Goal: Task Accomplishment & Management: Complete application form

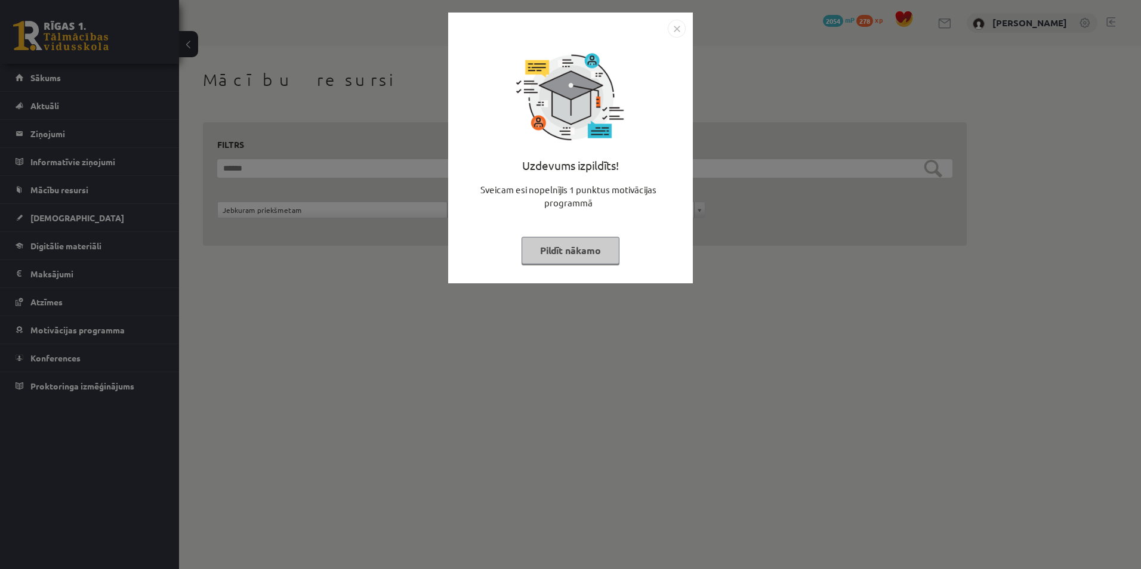
click at [678, 27] on img "Close" at bounding box center [677, 29] width 18 height 18
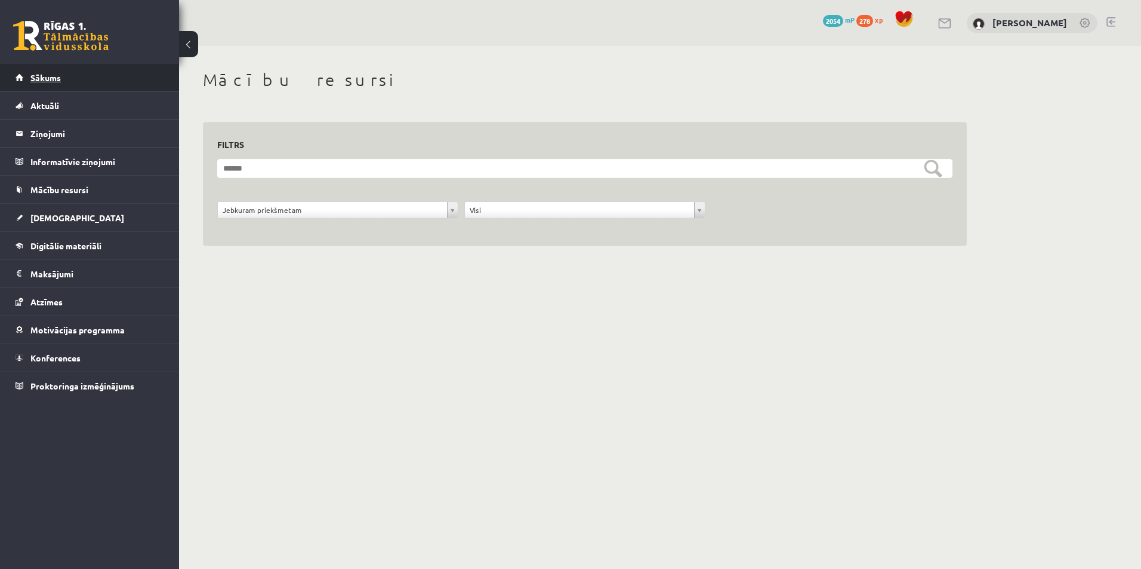
click at [108, 89] on link "Sākums" at bounding box center [90, 77] width 149 height 27
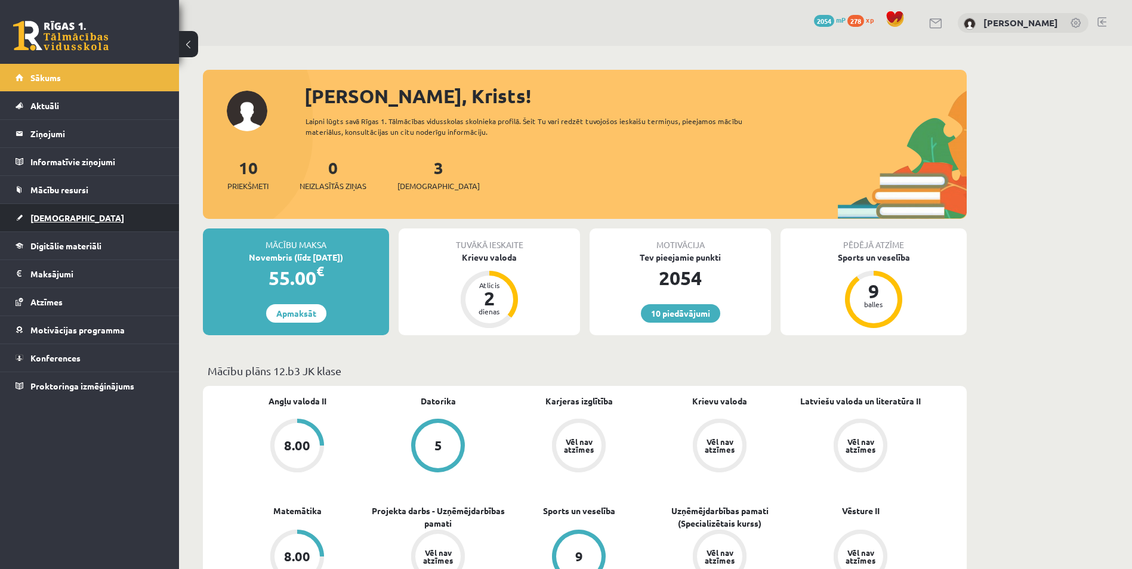
click at [56, 215] on span "[DEMOGRAPHIC_DATA]" at bounding box center [77, 217] width 94 height 11
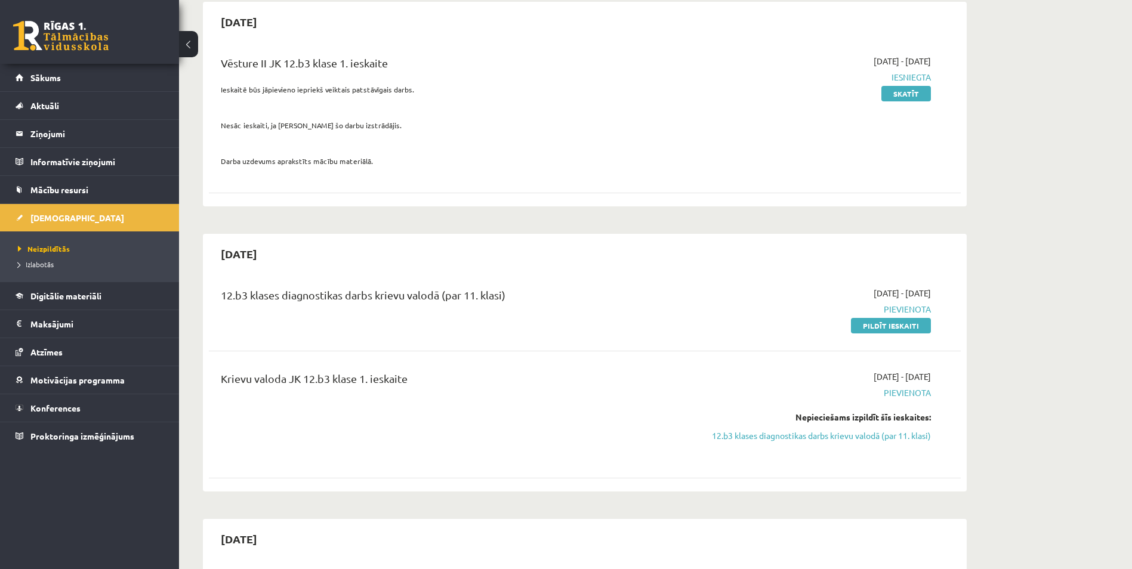
scroll to position [119, 0]
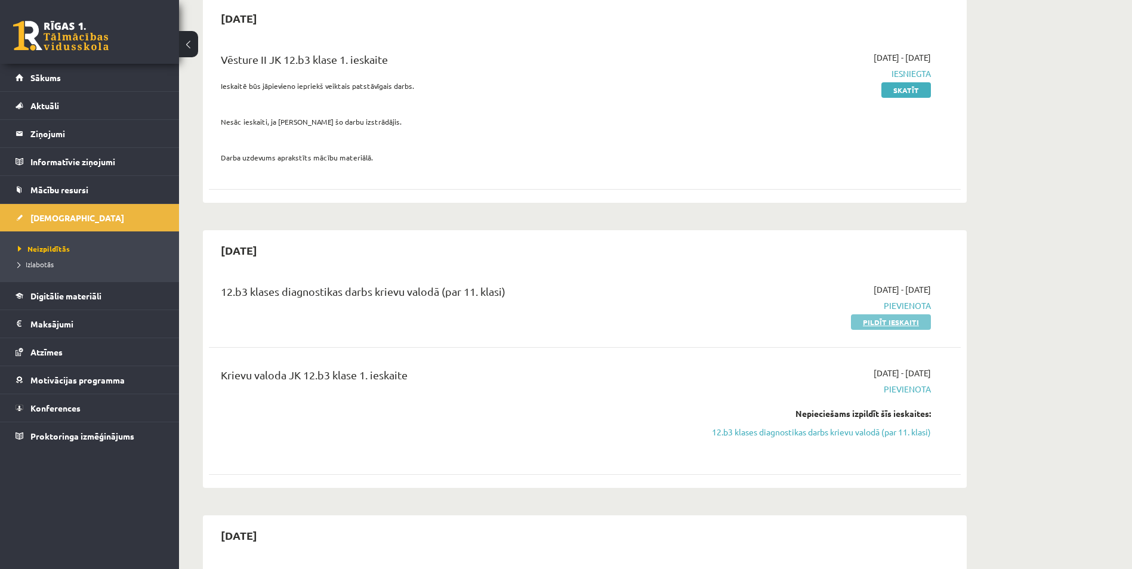
click at [861, 324] on link "Pildīt ieskaiti" at bounding box center [891, 322] width 80 height 16
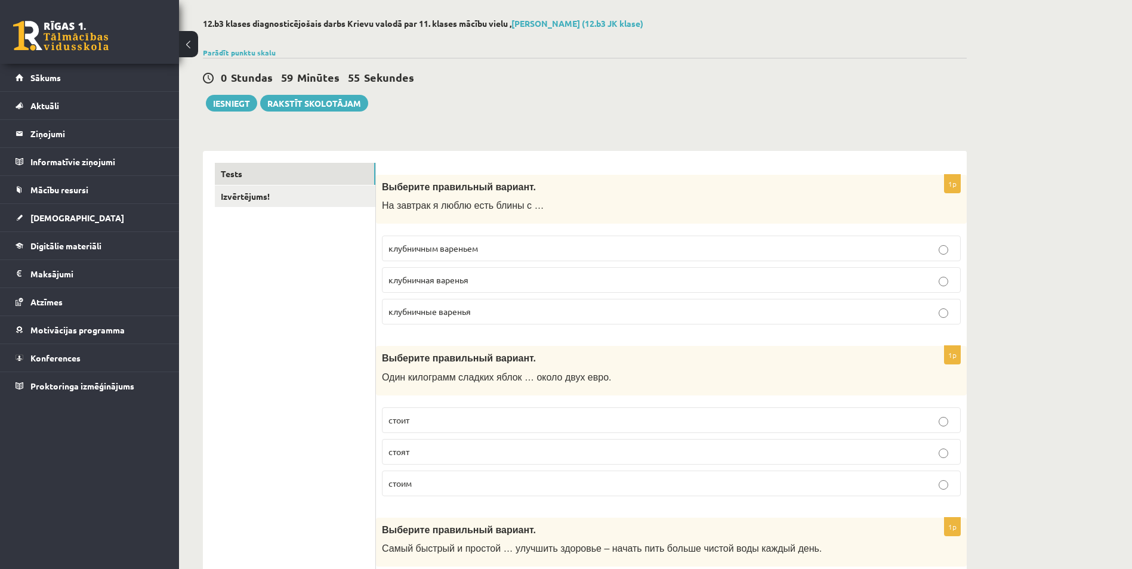
scroll to position [60, 0]
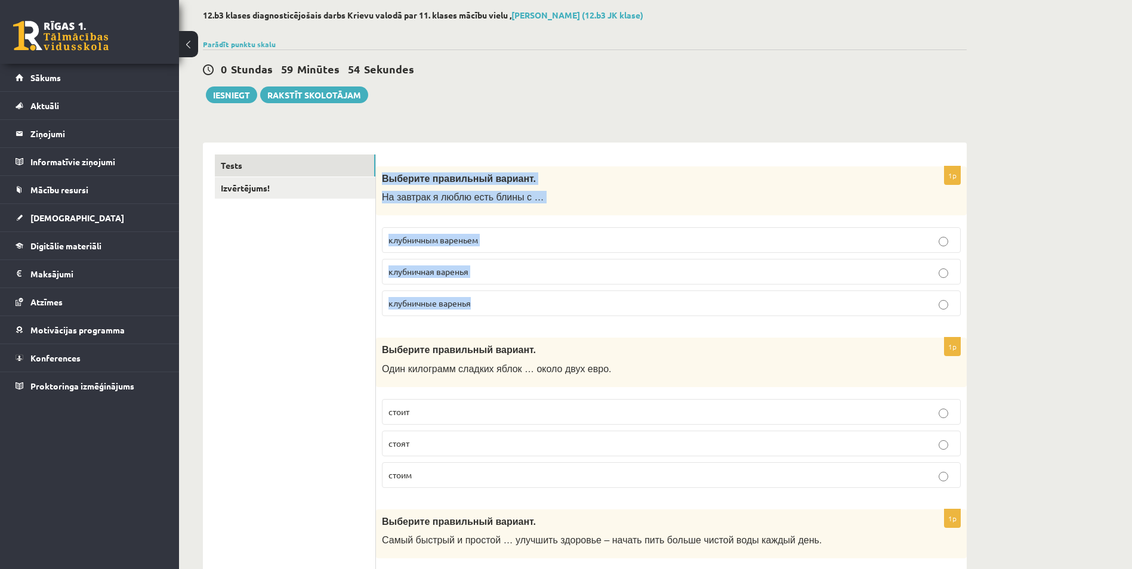
drag, startPoint x: 380, startPoint y: 175, endPoint x: 479, endPoint y: 294, distance: 155.0
click at [479, 294] on div "1p Выберите правильный вариант. На завтрак я люблю есть блины с … клубничным ва…" at bounding box center [671, 246] width 591 height 160
copy div "Выберите правильный вариант. На завтрак я люблю есть блины с … клубничным варен…"
drag, startPoint x: 478, startPoint y: 234, endPoint x: 484, endPoint y: 244, distance: 11.8
click at [478, 234] on label "клубничным вареньем" at bounding box center [671, 240] width 579 height 26
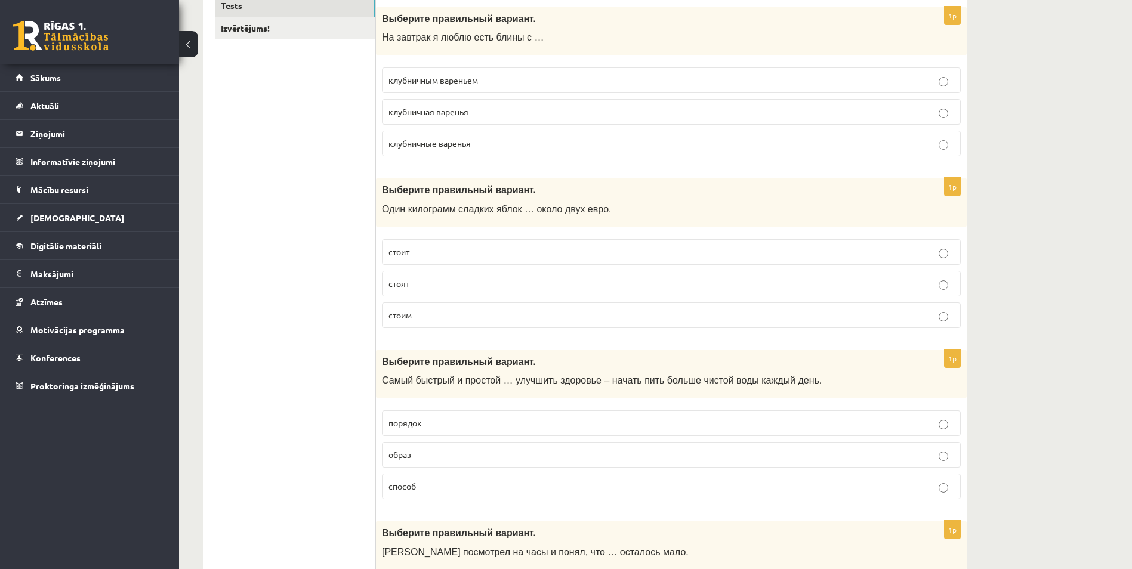
scroll to position [239, 0]
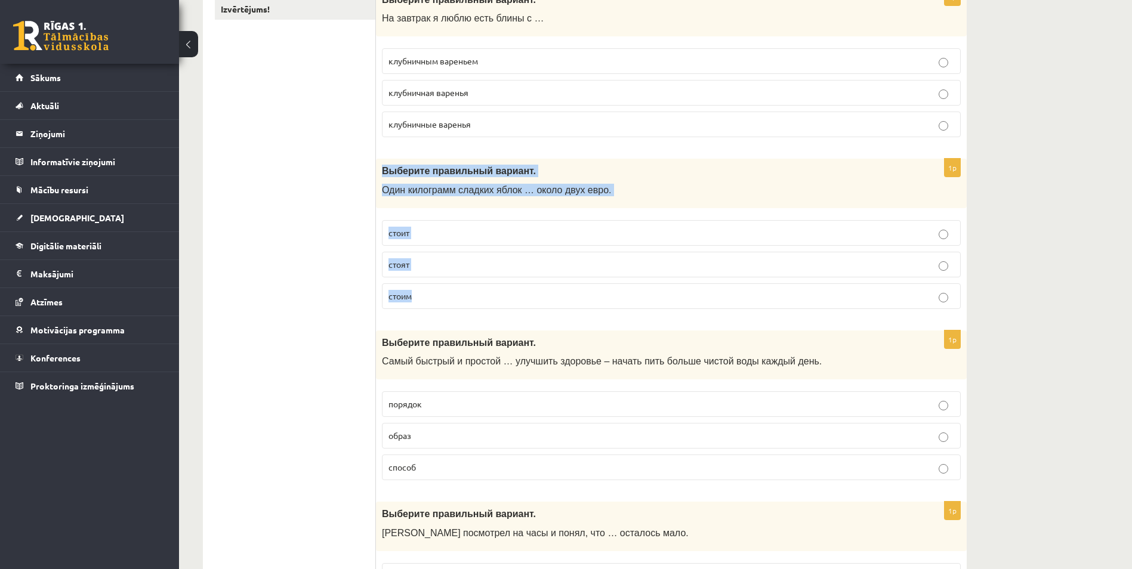
drag, startPoint x: 382, startPoint y: 170, endPoint x: 430, endPoint y: 292, distance: 131.0
click at [430, 292] on div "1p Выберите правильный вариант. Один килограмм сладких яблок … около двух евро.…" at bounding box center [671, 239] width 591 height 160
copy div "Выберите правильный вариант. Один килограмм сладких яблок … около двух евро. ст…"
click at [435, 235] on p "стоит" at bounding box center [671, 233] width 566 height 13
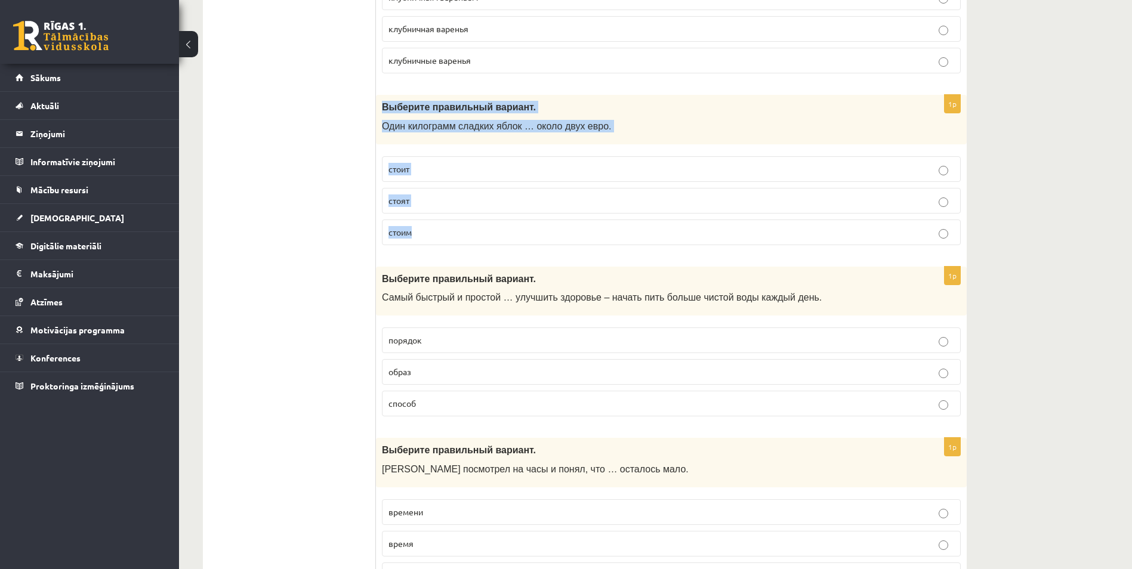
scroll to position [338, 0]
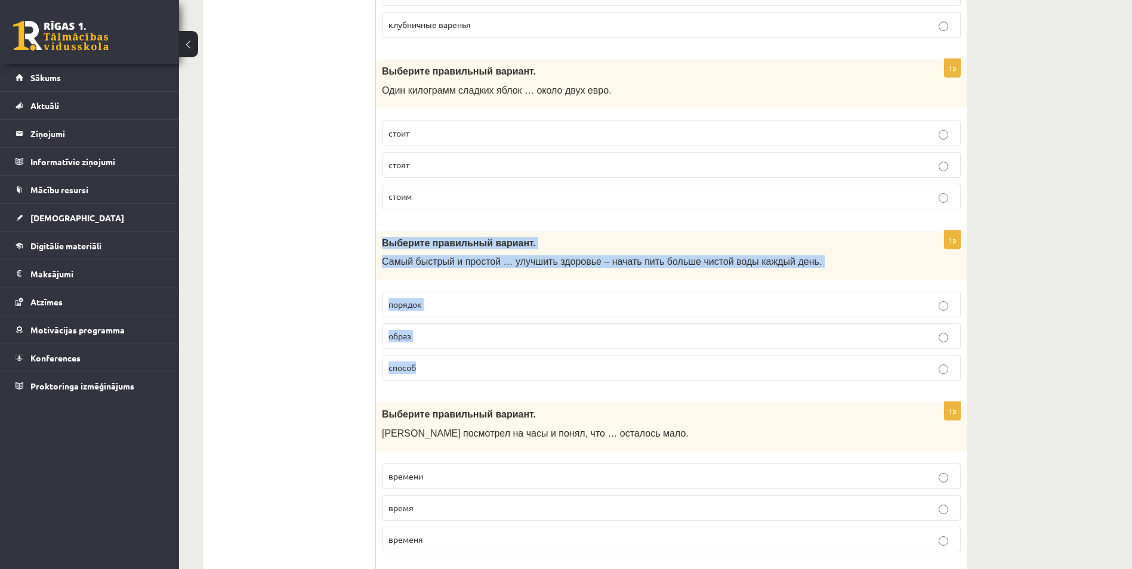
drag, startPoint x: 380, startPoint y: 242, endPoint x: 436, endPoint y: 370, distance: 139.5
click at [436, 370] on div "1p Выберите правильный вариант. Самый быстрый и простой … улучшить здоровье – н…" at bounding box center [671, 311] width 591 height 160
copy div "Выберите правильный вариант. Самый быстрый и простой … улучшить здоровье – нача…"
click at [425, 368] on p "способ" at bounding box center [671, 368] width 566 height 13
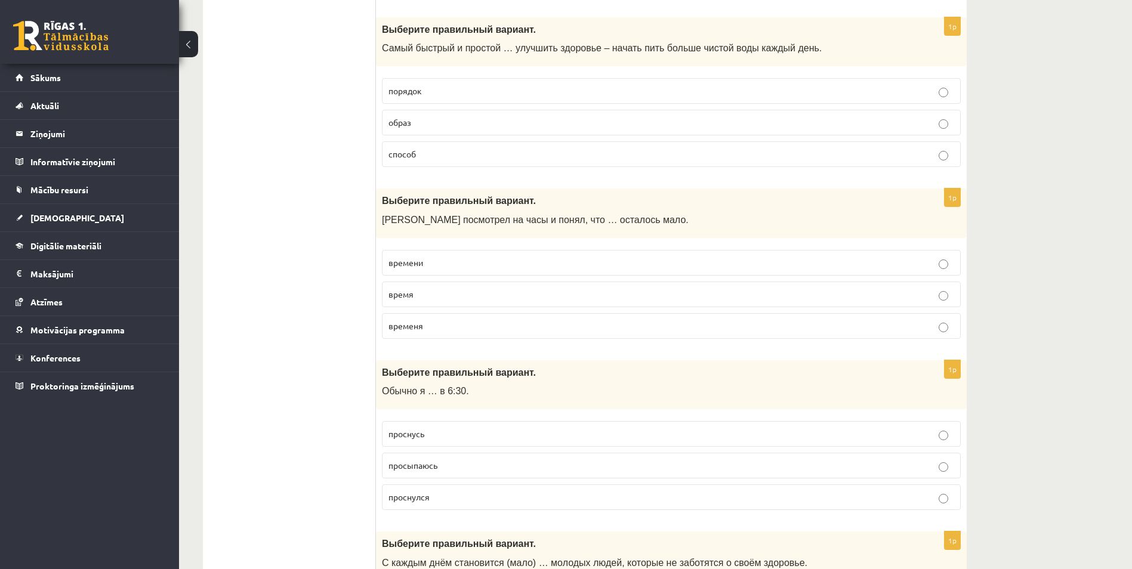
scroll to position [577, 0]
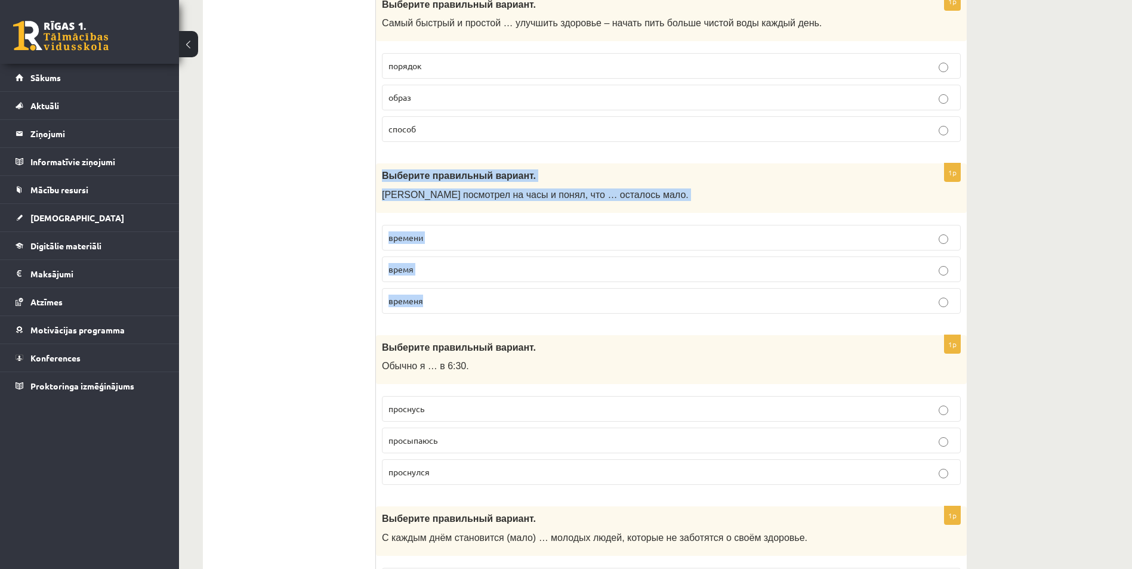
drag, startPoint x: 380, startPoint y: 174, endPoint x: 432, endPoint y: 295, distance: 131.5
click at [432, 295] on div "1p Выберите правильный вариант. Марис посмотрел на часы и понял, что … осталось…" at bounding box center [671, 244] width 591 height 160
copy div "Выберите правильный вариант. Марис посмотрел на часы и понял, что … осталось ма…"
click at [431, 235] on p "времени" at bounding box center [671, 238] width 566 height 13
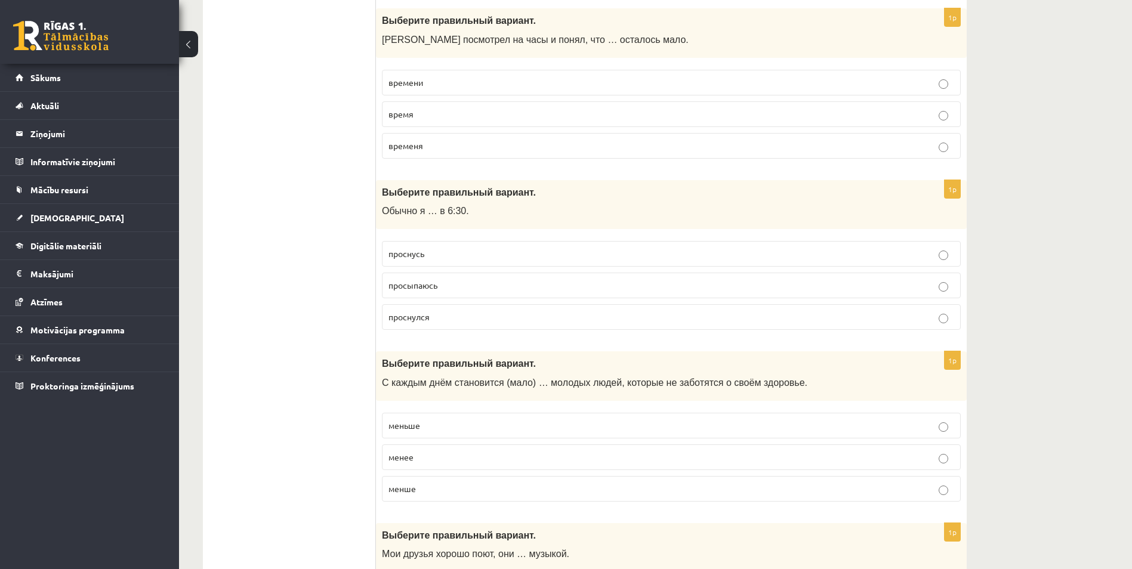
scroll to position [736, 0]
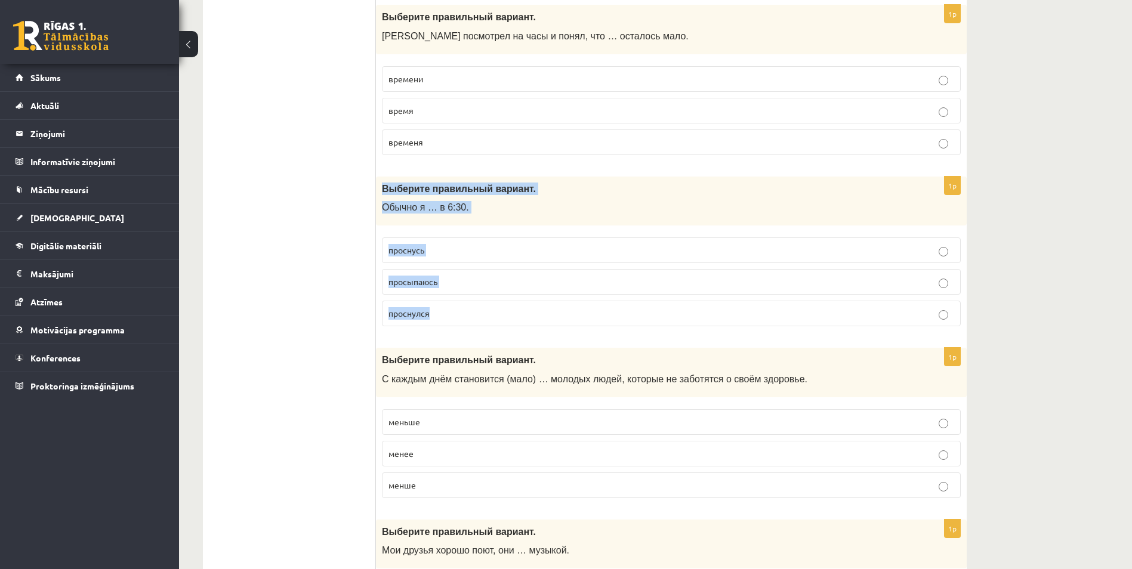
drag, startPoint x: 376, startPoint y: 186, endPoint x: 437, endPoint y: 307, distance: 135.3
click at [437, 307] on div "1p Выберите правильный вариант. Обычно я … в 6:30. проснусь просыпаюсь проснулся" at bounding box center [671, 257] width 591 height 160
copy div "Выберите правильный вариант. Обычно я … в 6:30. проснусь просыпаюсь проснулся"
click at [471, 278] on p "просыпаюсь" at bounding box center [671, 282] width 566 height 13
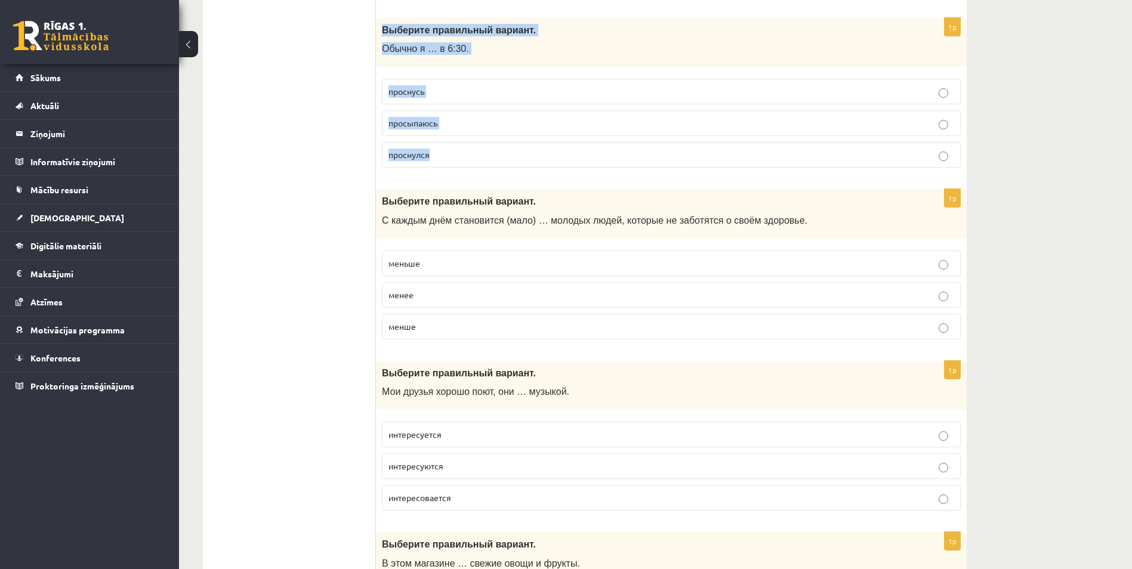
scroll to position [895, 0]
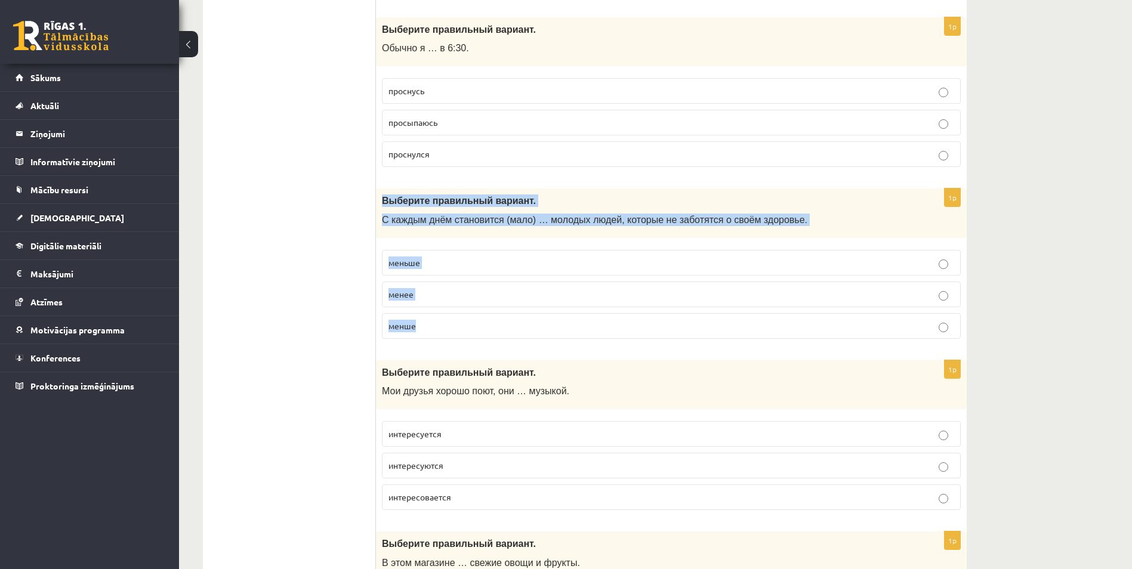
drag, startPoint x: 381, startPoint y: 200, endPoint x: 441, endPoint y: 320, distance: 134.2
click at [441, 320] on div "1p Выберите правильный вариант. С каждым днём становится (мало) … молодых людей…" at bounding box center [671, 269] width 591 height 160
copy div "Выберите правильный вариант. С каждым днём становится (мало) … молодых людей, к…"
click at [443, 268] on p "меньше" at bounding box center [671, 263] width 566 height 13
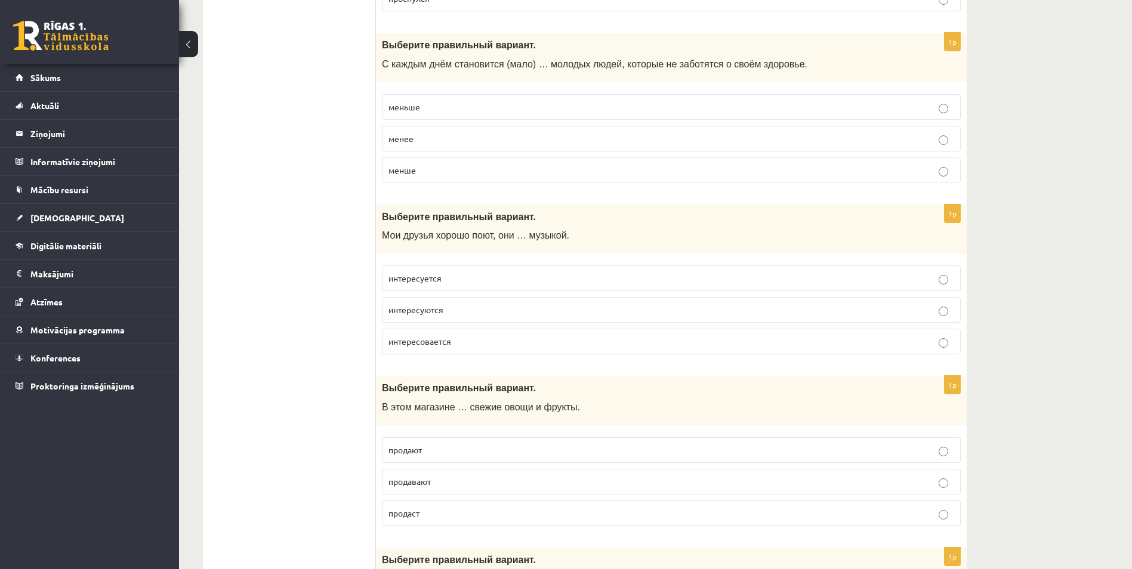
scroll to position [1054, 0]
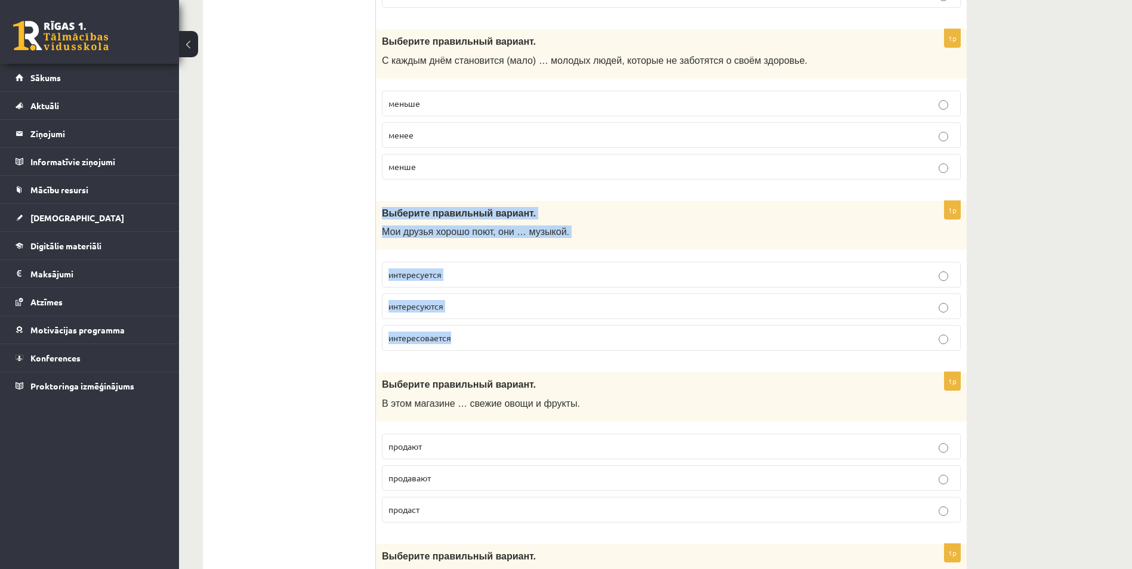
drag, startPoint x: 380, startPoint y: 214, endPoint x: 460, endPoint y: 337, distance: 146.6
click at [460, 337] on div "1p Выберите правильный вариант. Мои друзья хорошо поют, они … музыкой. интересу…" at bounding box center [671, 281] width 591 height 160
copy div "Выберите правильный вариант. Мои друзья хорошо поют, они … музыкой. интересуетс…"
click at [452, 306] on p "интересуются" at bounding box center [671, 306] width 566 height 13
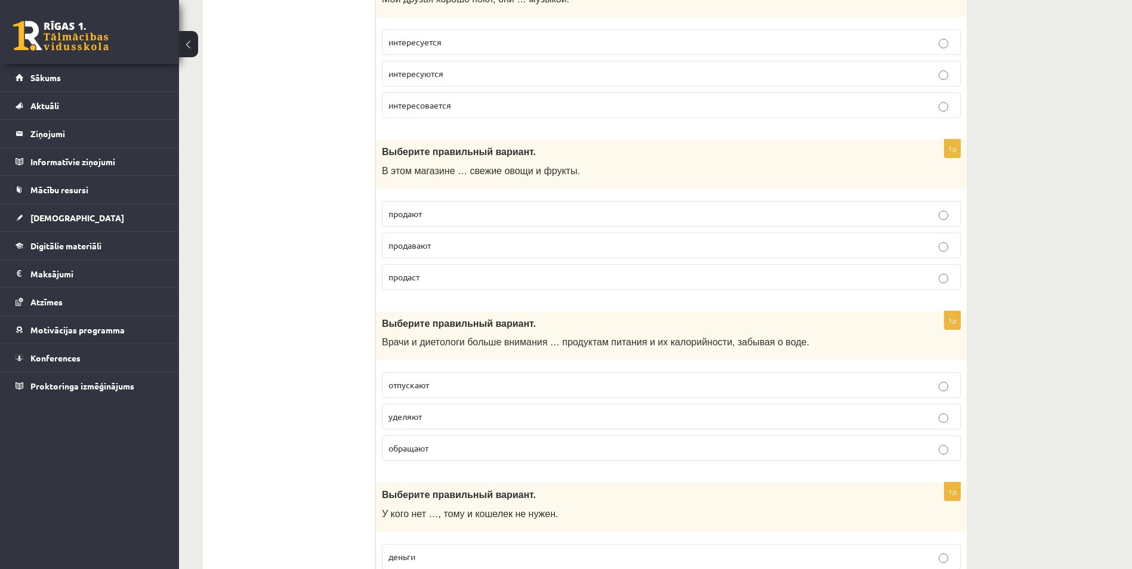
scroll to position [1293, 0]
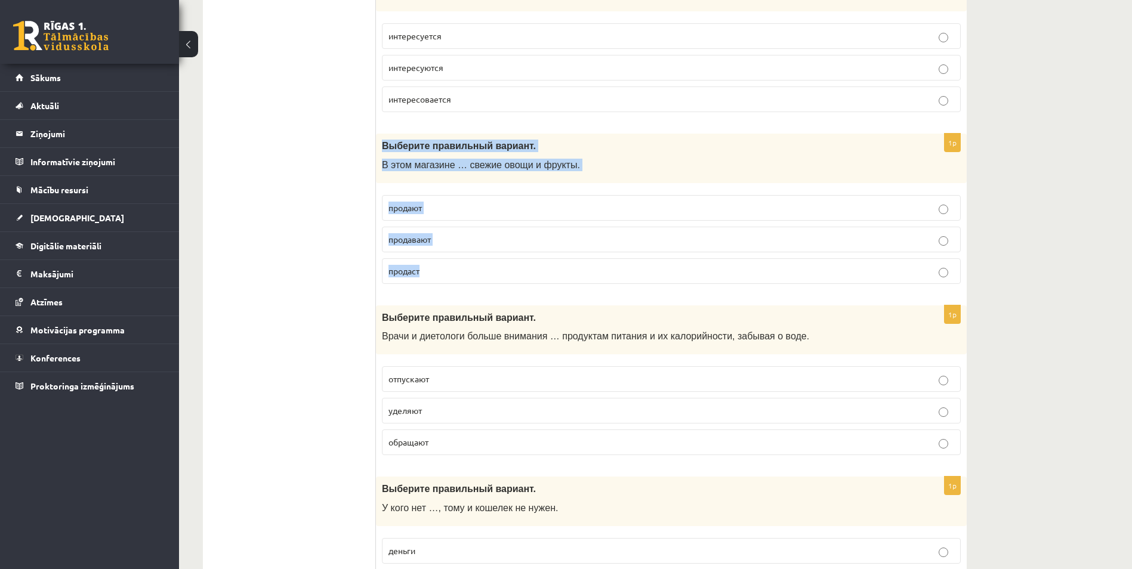
drag, startPoint x: 380, startPoint y: 141, endPoint x: 438, endPoint y: 267, distance: 138.8
click at [438, 267] on div "1p Выберите правильный вариант. В этом магазине … свежие овощи и фрукты. продаю…" at bounding box center [671, 214] width 591 height 160
copy div "Выберите правильный вариант. В этом магазине … свежие овощи и фрукты. продают п…"
click at [432, 212] on p "продают" at bounding box center [671, 208] width 566 height 13
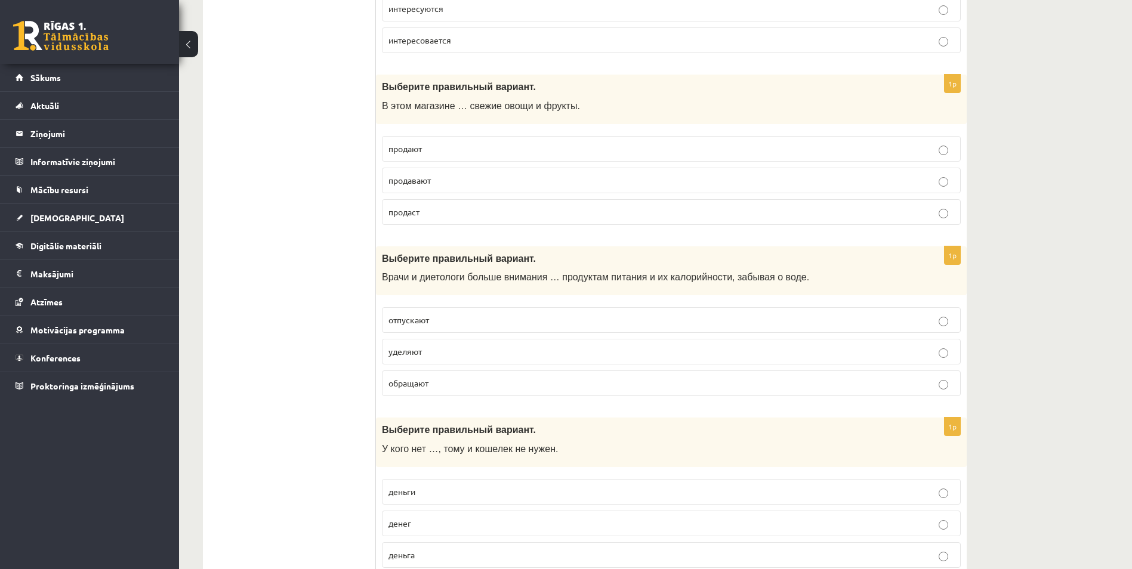
scroll to position [1412, 0]
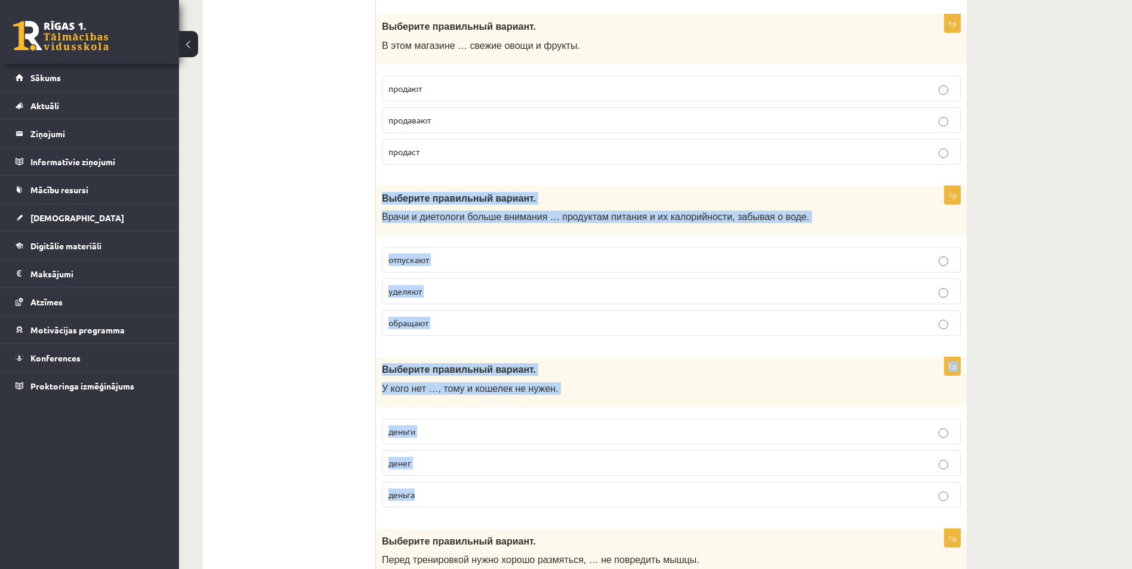
drag, startPoint x: 381, startPoint y: 199, endPoint x: 427, endPoint y: 492, distance: 296.6
copy form "Выберите правильный вариант. Врачи и диетологи больше внимания … продуктам пита…"
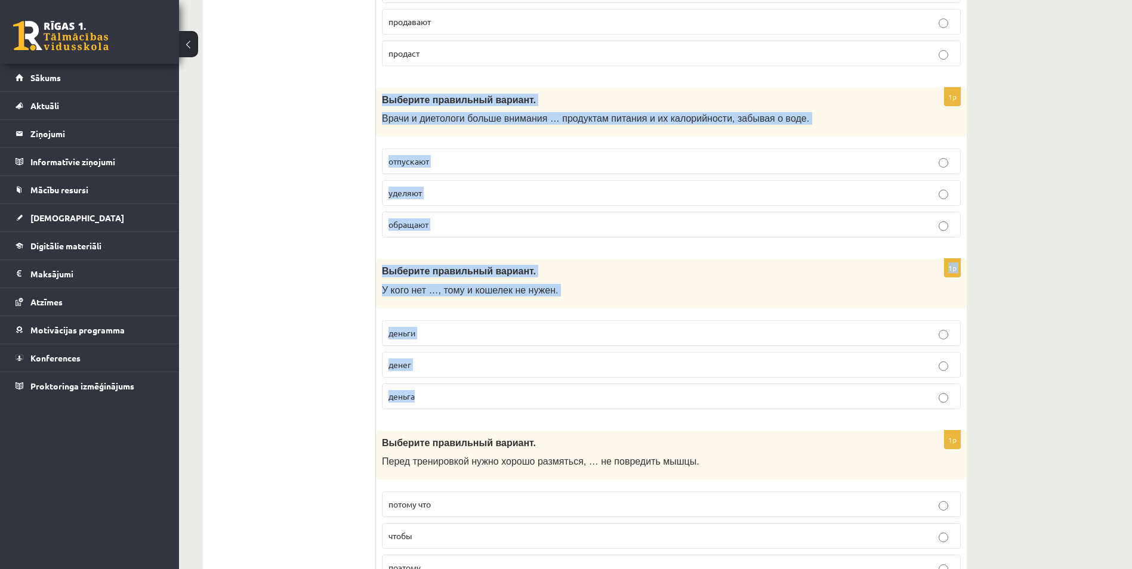
scroll to position [1512, 0]
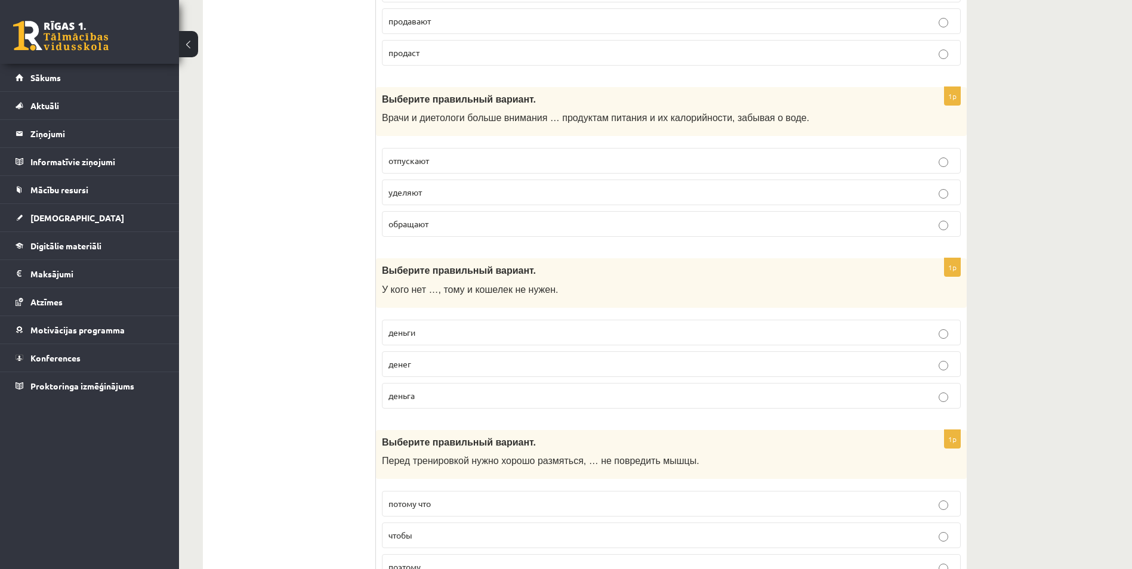
click at [430, 363] on p "денег" at bounding box center [671, 364] width 566 height 13
click at [458, 162] on p "отпускают" at bounding box center [671, 161] width 566 height 13
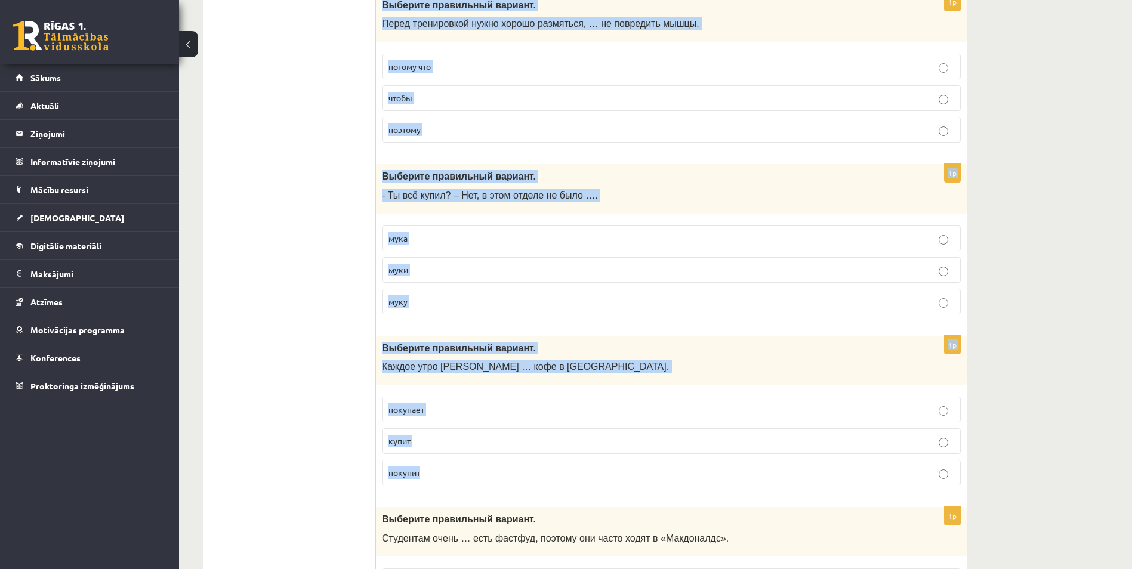
scroll to position [1950, 0]
drag, startPoint x: 377, startPoint y: 120, endPoint x: 462, endPoint y: 476, distance: 365.6
copy form "Выберите правильный вариант. Перед тренировкой нужно хорошо размяться, … не пов…"
click at [461, 66] on p "потому что" at bounding box center [671, 66] width 566 height 13
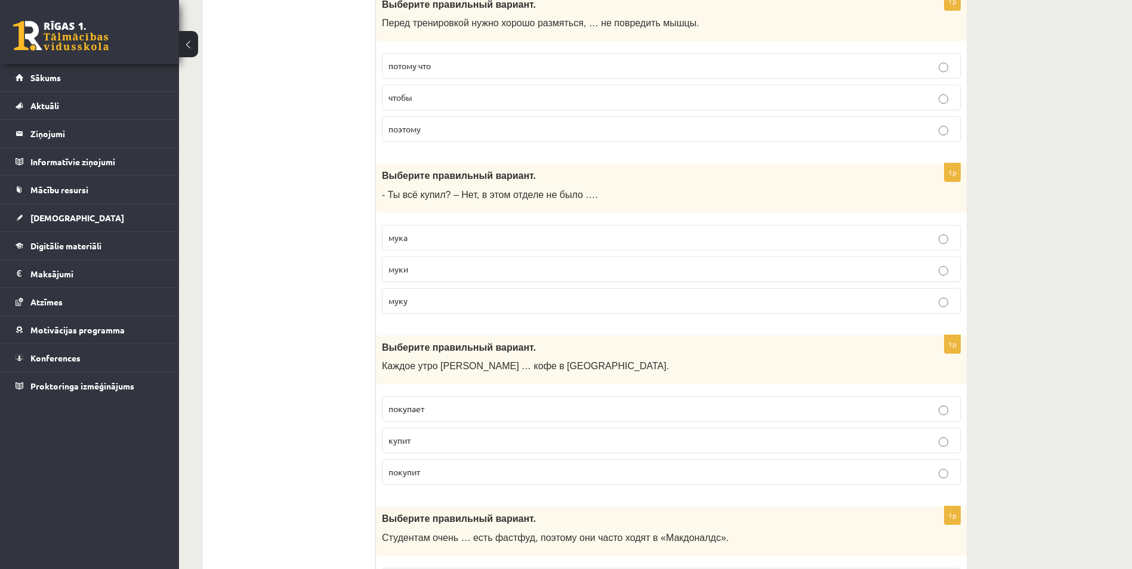
click at [462, 270] on p "муки" at bounding box center [671, 269] width 566 height 13
click at [445, 477] on p "покупит" at bounding box center [671, 472] width 566 height 13
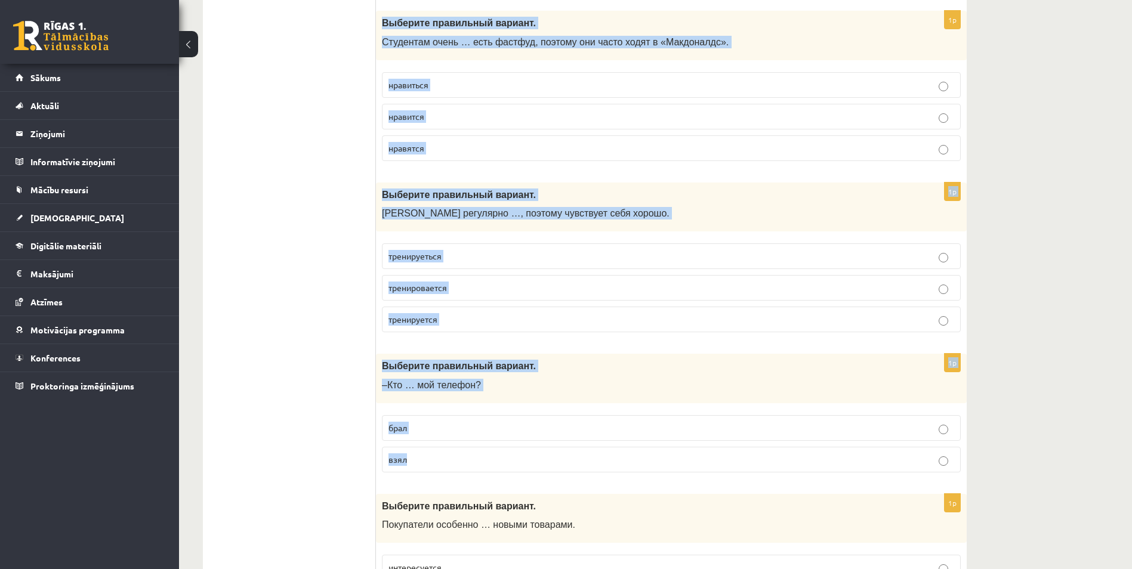
scroll to position [2447, 0]
drag, startPoint x: 381, startPoint y: 121, endPoint x: 439, endPoint y: 458, distance: 342.6
click at [439, 458] on form "1p Выберите правильный вариант. На завтрак я люблю есть блины с … клубничным ва…" at bounding box center [671, 214] width 567 height 4893
click at [516, 116] on p "нравится" at bounding box center [671, 115] width 566 height 13
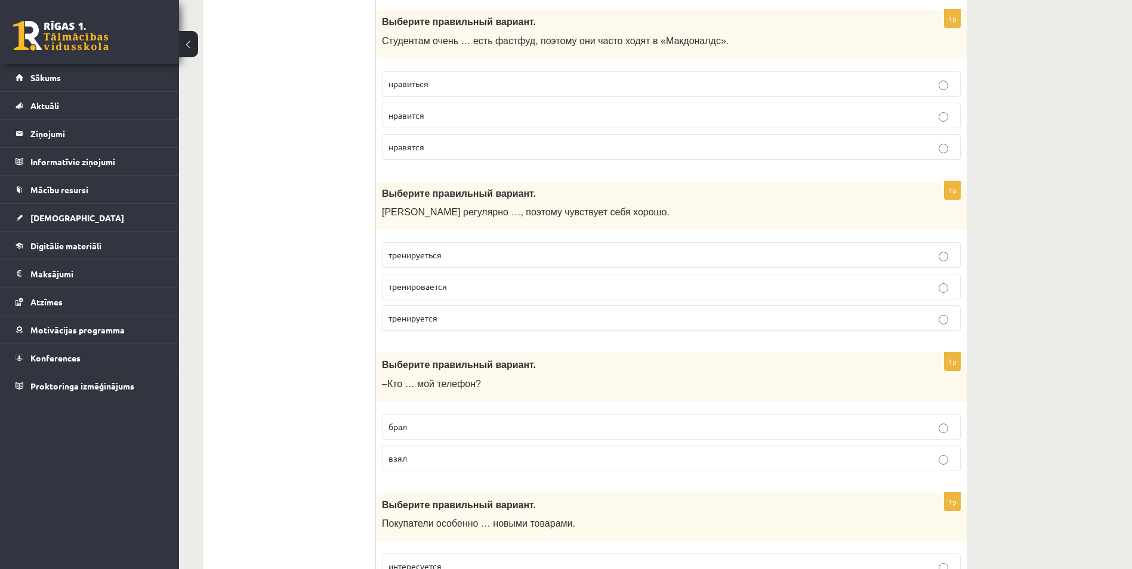
click at [489, 314] on label "тренируется" at bounding box center [671, 319] width 579 height 26
drag, startPoint x: 446, startPoint y: 454, endPoint x: 451, endPoint y: 428, distance: 26.2
click at [446, 454] on p "взял" at bounding box center [671, 458] width 566 height 13
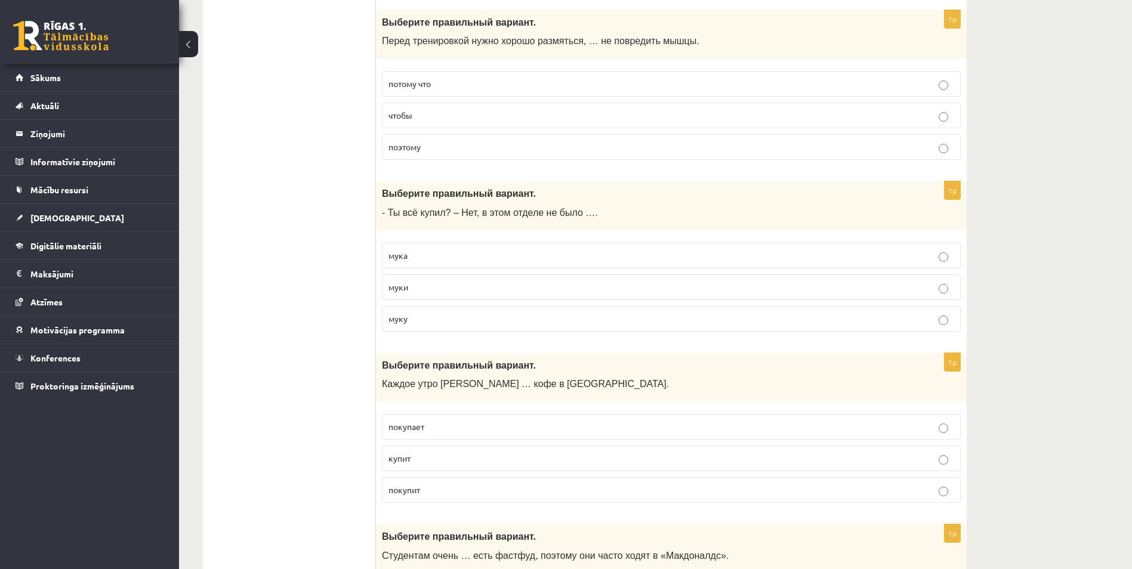
scroll to position [1910, 0]
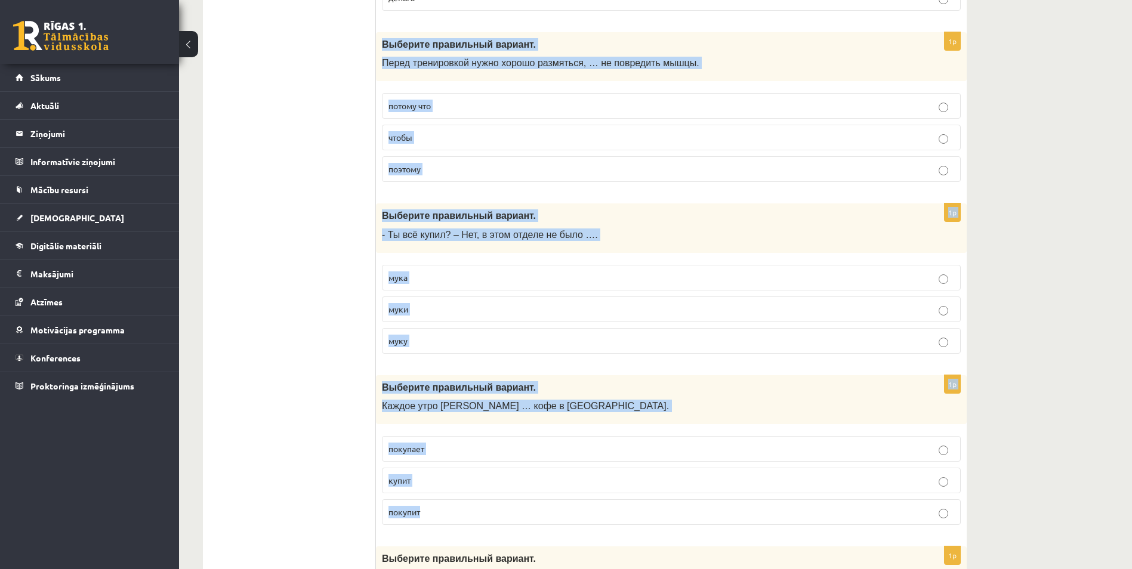
drag, startPoint x: 378, startPoint y: 41, endPoint x: 459, endPoint y: 506, distance: 472.4
click at [544, 137] on p "чтобы" at bounding box center [671, 137] width 566 height 13
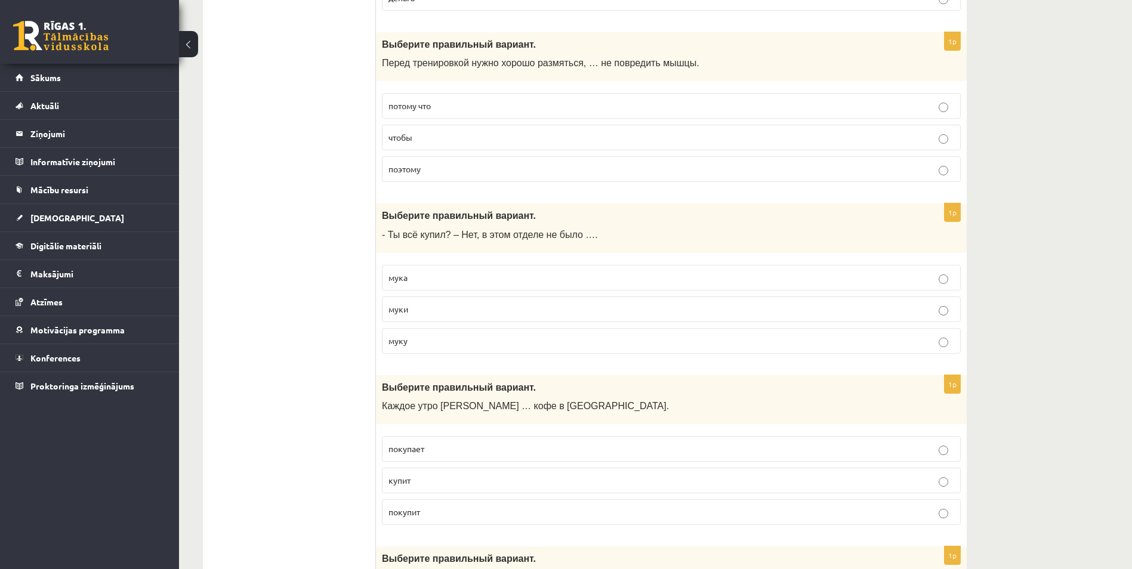
click at [498, 313] on p "муки" at bounding box center [671, 309] width 566 height 13
click at [466, 452] on p "покупает" at bounding box center [671, 449] width 566 height 13
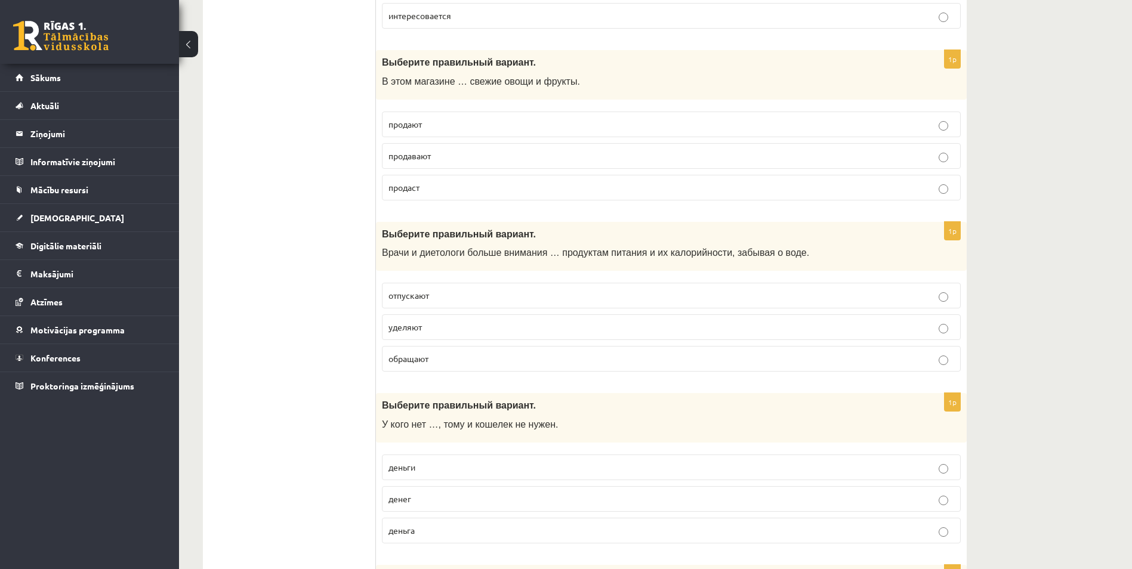
scroll to position [1372, 0]
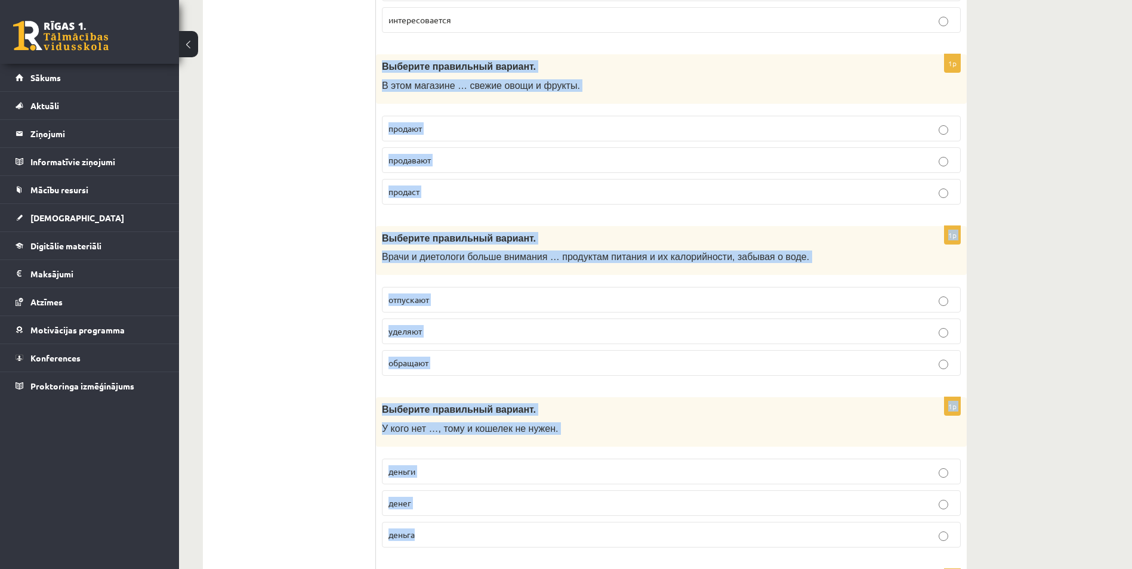
drag, startPoint x: 388, startPoint y: 71, endPoint x: 431, endPoint y: 529, distance: 460.3
click at [517, 335] on p "уделяют" at bounding box center [671, 331] width 566 height 13
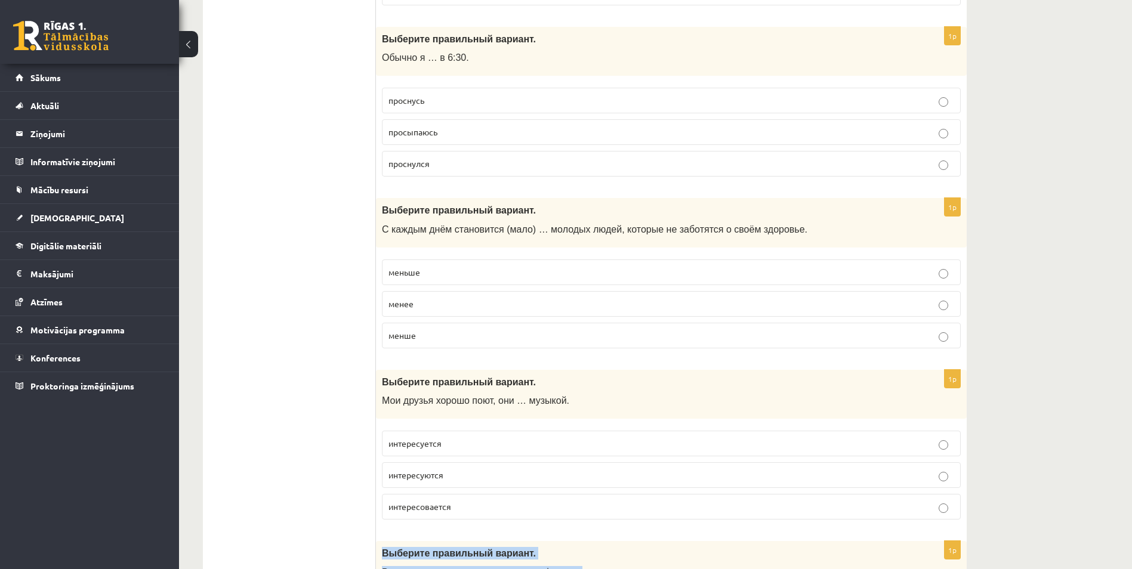
scroll to position [875, 0]
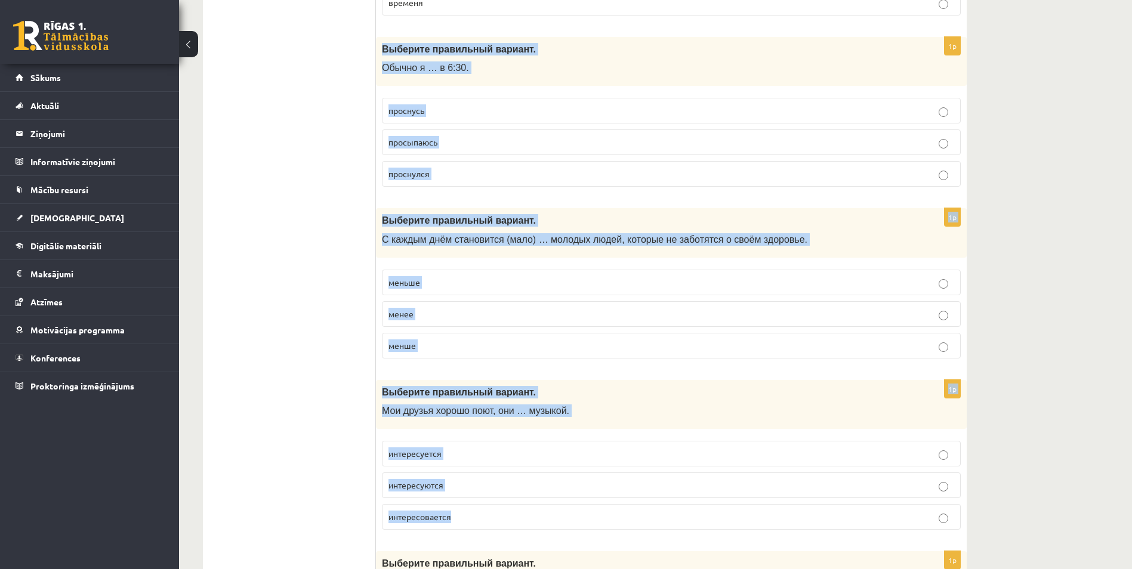
drag, startPoint x: 378, startPoint y: 47, endPoint x: 476, endPoint y: 510, distance: 474.0
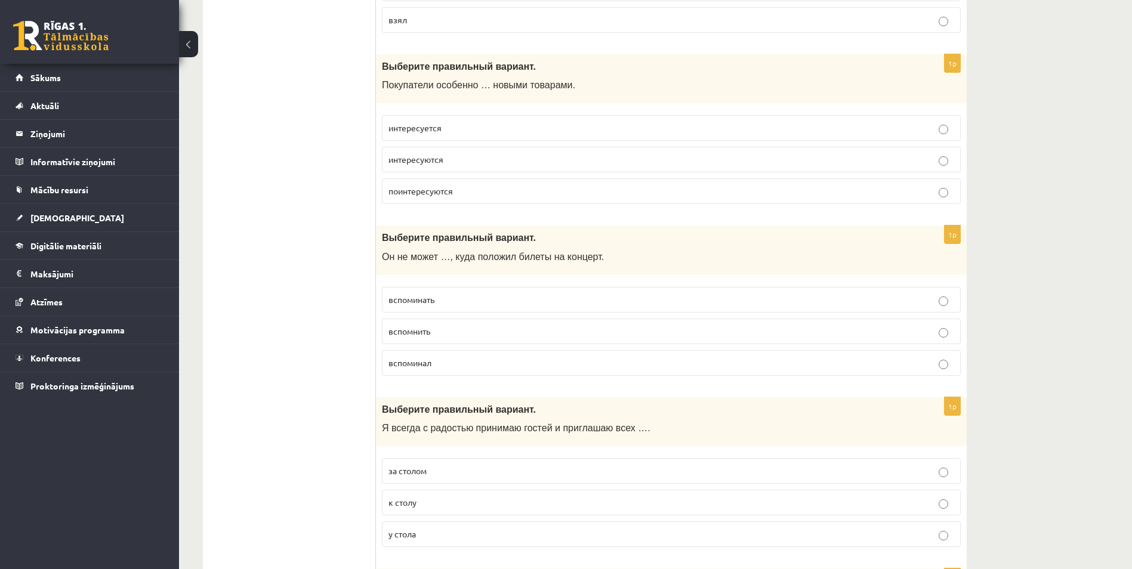
scroll to position [2924, 0]
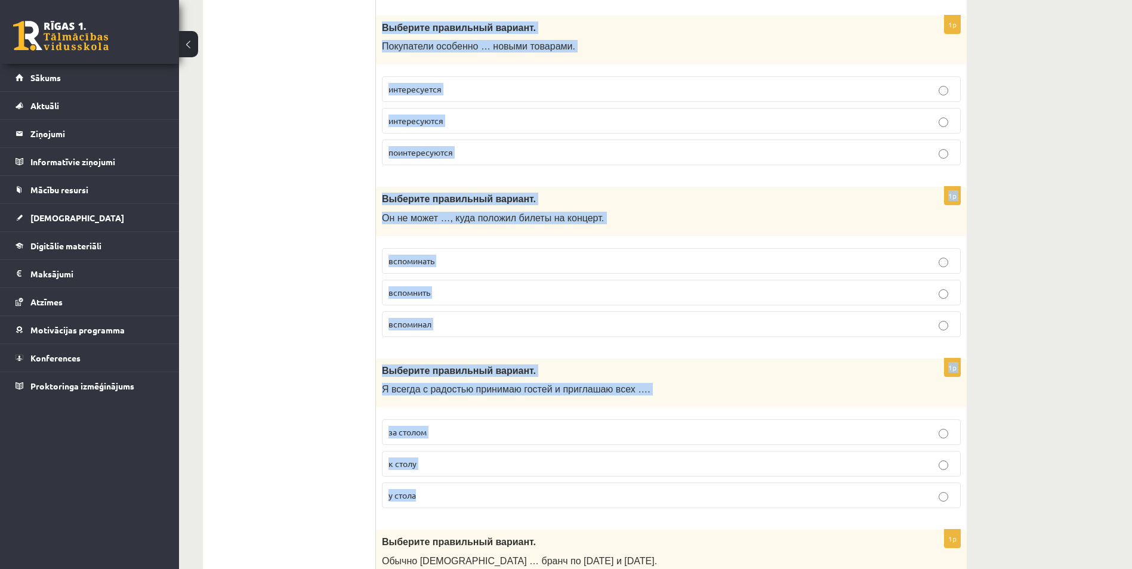
drag, startPoint x: 380, startPoint y: 33, endPoint x: 431, endPoint y: 493, distance: 462.9
click at [496, 119] on p "интересуются" at bounding box center [671, 121] width 566 height 13
click at [496, 298] on p "вспомнить" at bounding box center [671, 292] width 566 height 13
click at [517, 465] on p "к столу" at bounding box center [671, 464] width 566 height 13
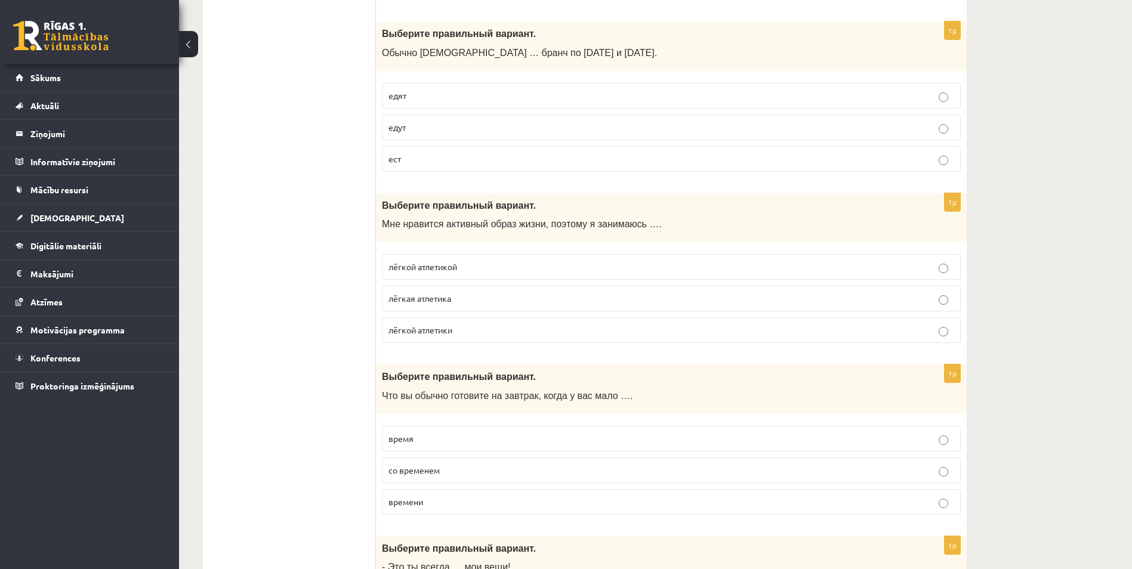
scroll to position [3441, 0]
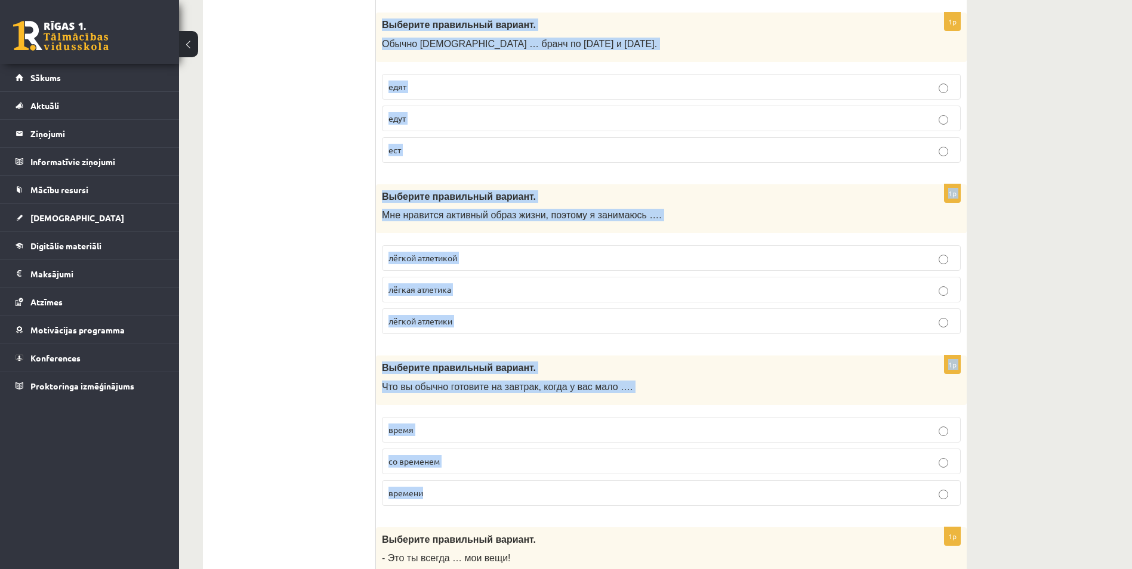
drag, startPoint x: 376, startPoint y: 19, endPoint x: 451, endPoint y: 492, distance: 479.1
click at [454, 83] on p "едят" at bounding box center [671, 87] width 566 height 13
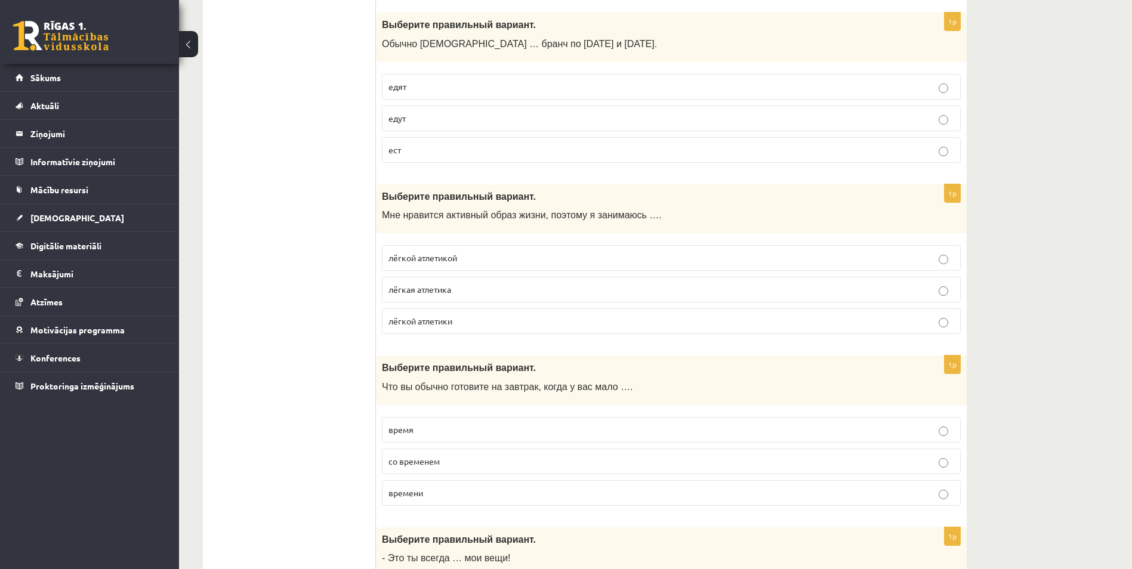
click at [451, 261] on span "лёгкой атлетикой" at bounding box center [422, 257] width 69 height 11
click at [462, 491] on p "времени" at bounding box center [671, 493] width 566 height 13
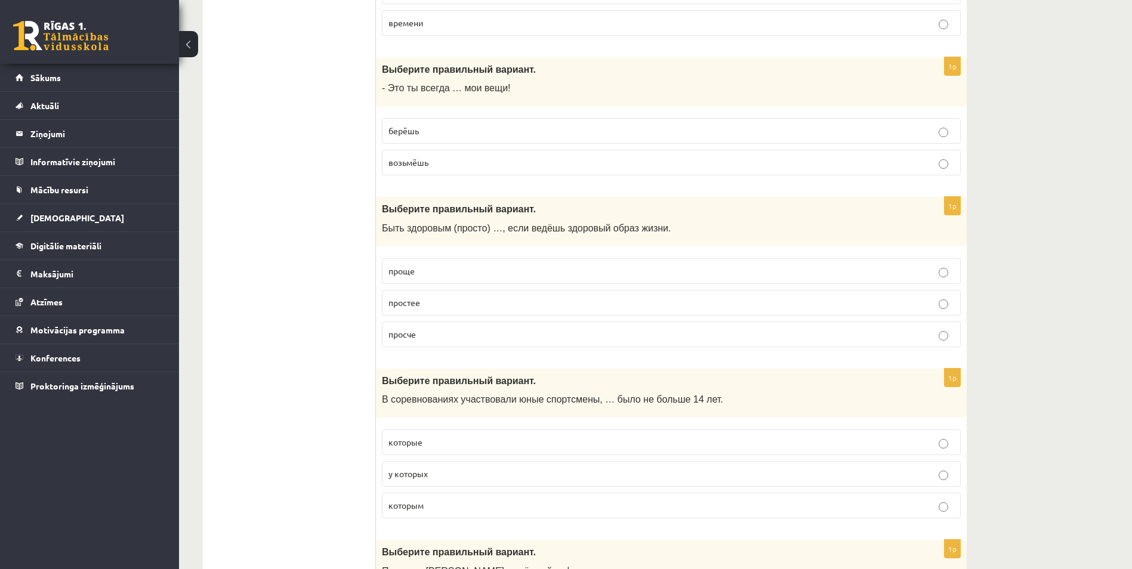
scroll to position [3938, 0]
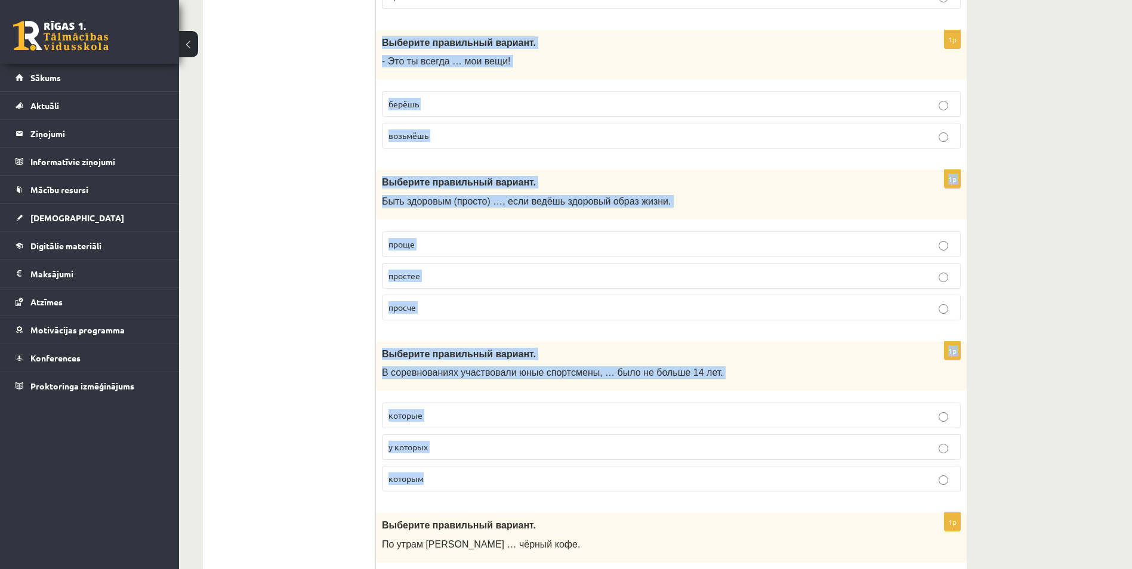
drag, startPoint x: 379, startPoint y: 35, endPoint x: 448, endPoint y: 480, distance: 449.8
click at [439, 110] on p "берёшь" at bounding box center [671, 104] width 566 height 13
click at [459, 249] on p "проще" at bounding box center [671, 244] width 566 height 13
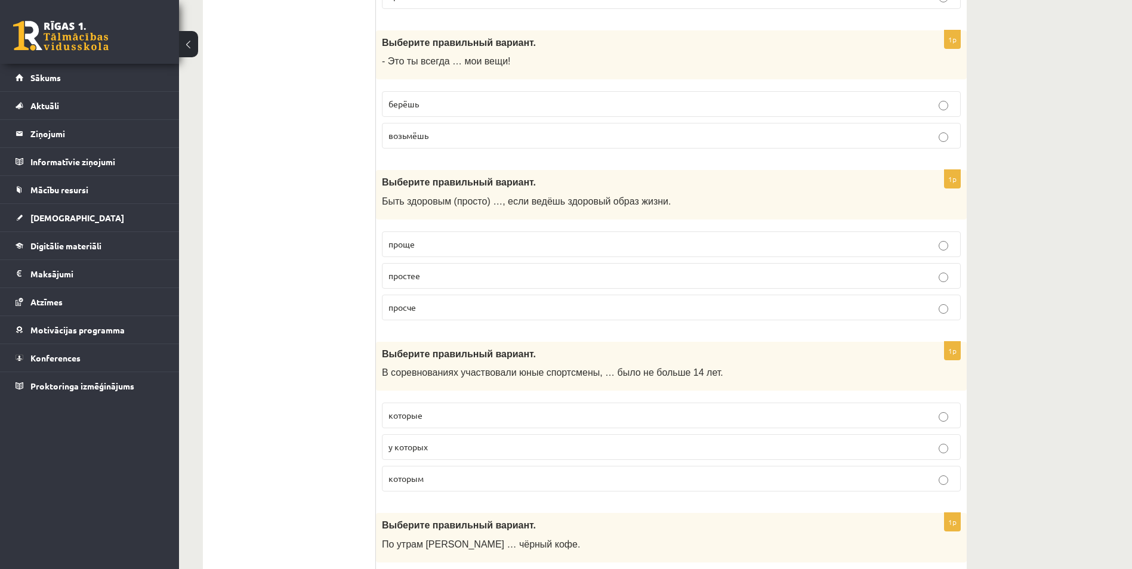
click at [476, 486] on label "которым" at bounding box center [671, 479] width 579 height 26
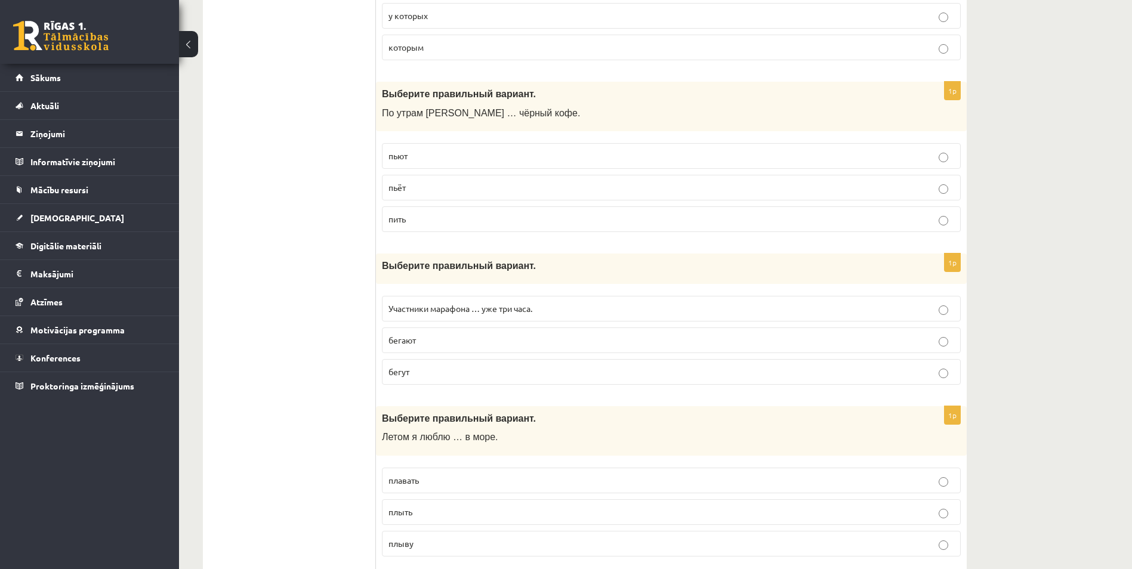
scroll to position [4416, 0]
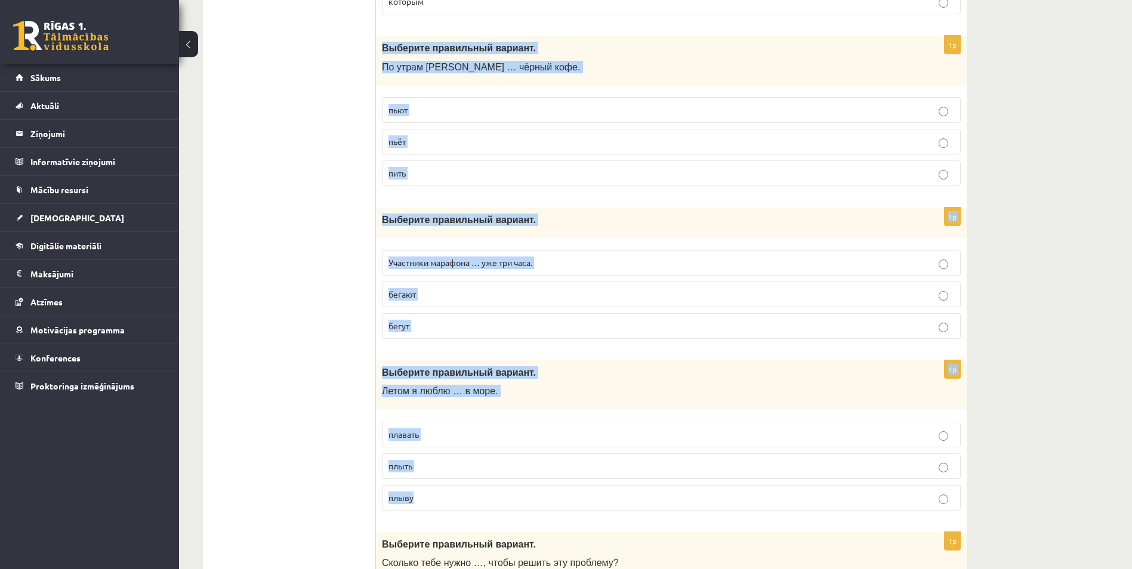
drag, startPoint x: 384, startPoint y: 48, endPoint x: 436, endPoint y: 493, distance: 448.2
click at [454, 134] on label "пьёт" at bounding box center [671, 142] width 579 height 26
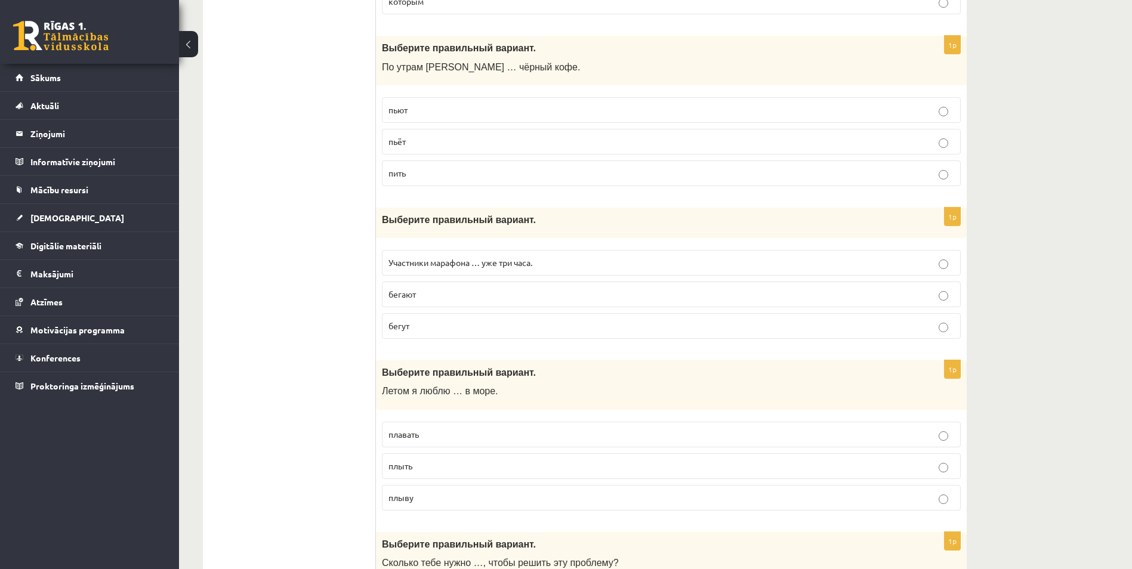
drag, startPoint x: 497, startPoint y: 302, endPoint x: 499, endPoint y: 317, distance: 15.7
click at [498, 301] on label "бегают" at bounding box center [671, 295] width 579 height 26
click at [507, 434] on p "плавать" at bounding box center [671, 434] width 566 height 13
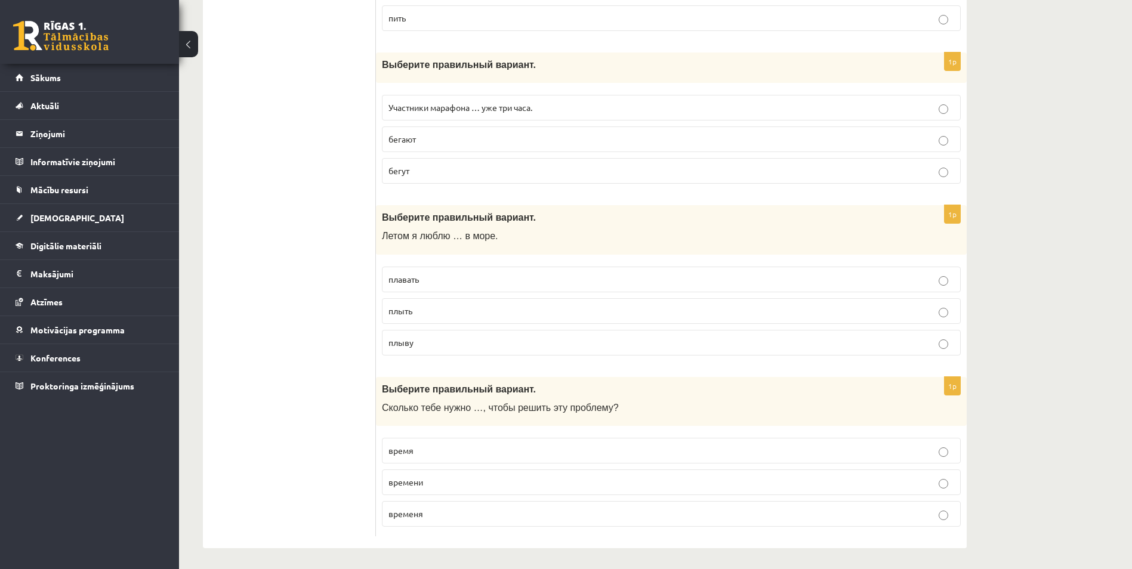
scroll to position [4575, 0]
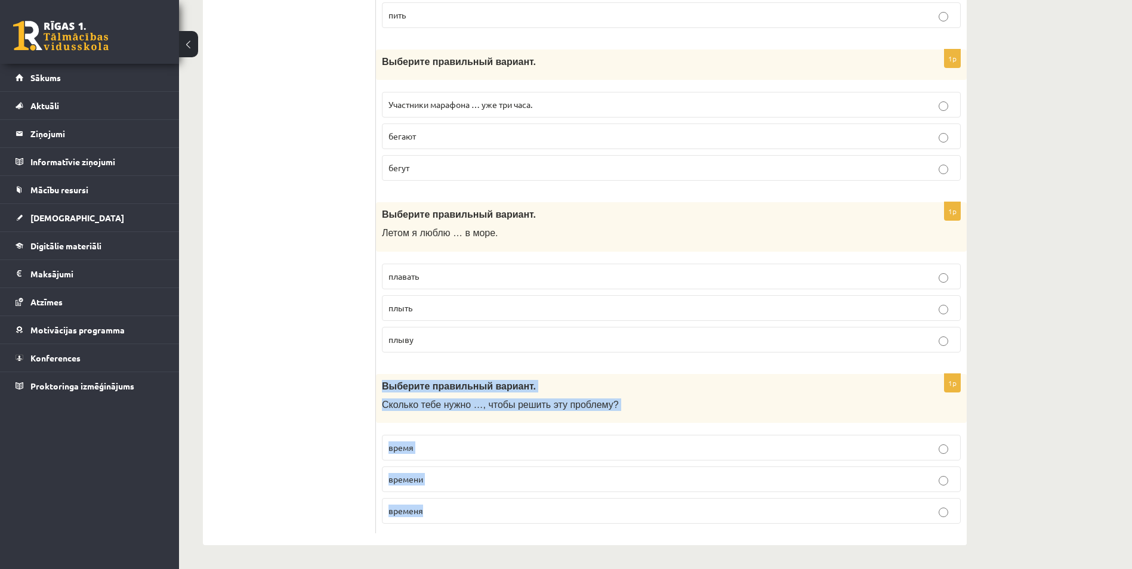
drag, startPoint x: 384, startPoint y: 386, endPoint x: 431, endPoint y: 510, distance: 133.0
click at [431, 510] on div "1p Выберите правильный вариант. Сколько тебе нужно …, чтобы решить эту проблему…" at bounding box center [671, 454] width 591 height 160
drag, startPoint x: 530, startPoint y: 472, endPoint x: 535, endPoint y: 477, distance: 6.8
click at [532, 473] on label "времени" at bounding box center [671, 480] width 579 height 26
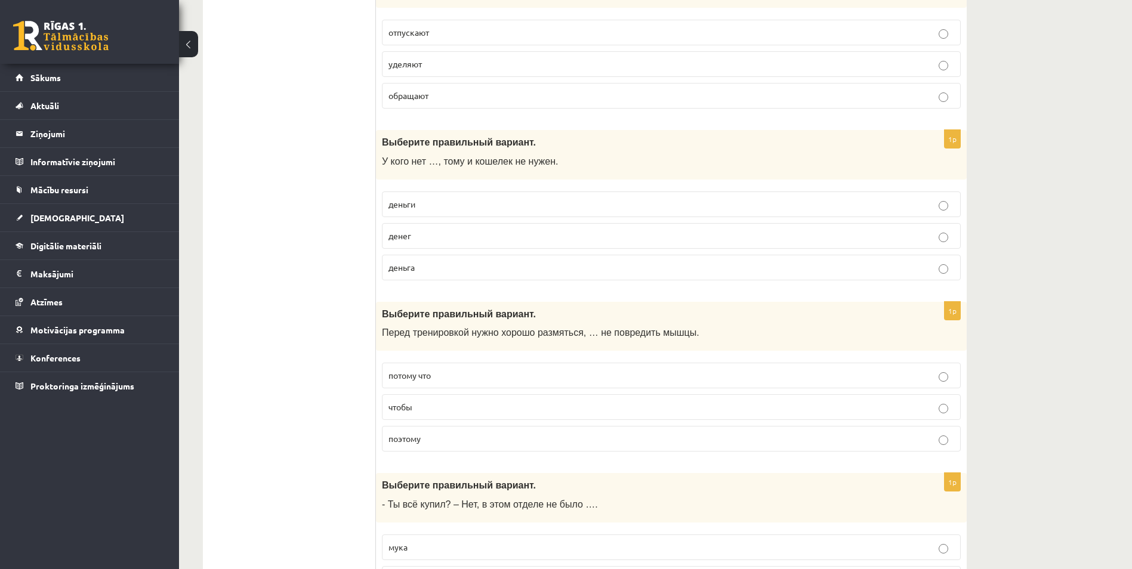
scroll to position [0, 0]
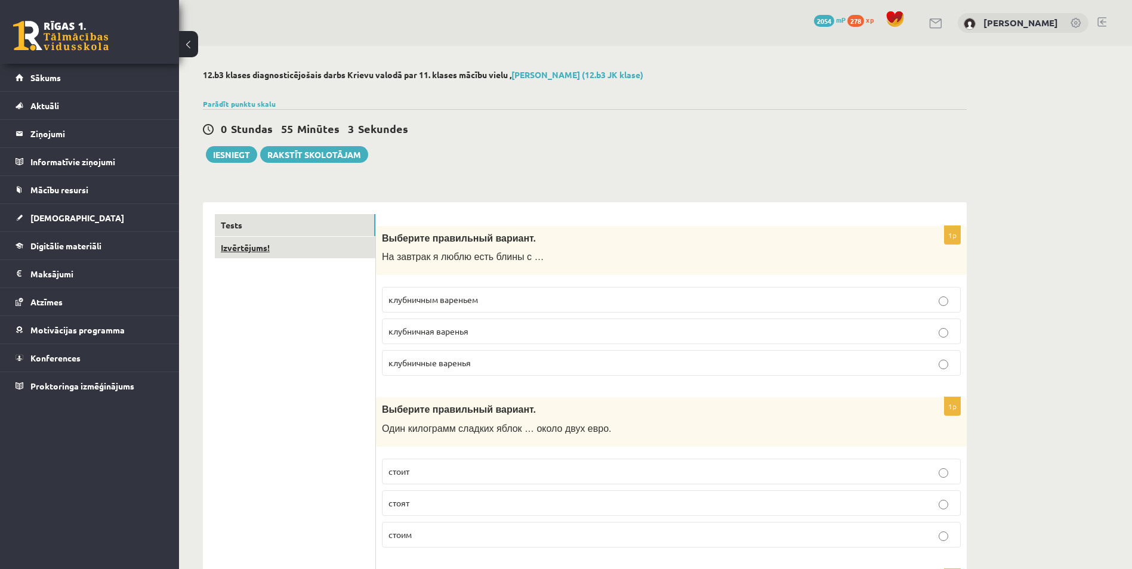
click at [279, 249] on link "Izvērtējums!" at bounding box center [295, 248] width 161 height 22
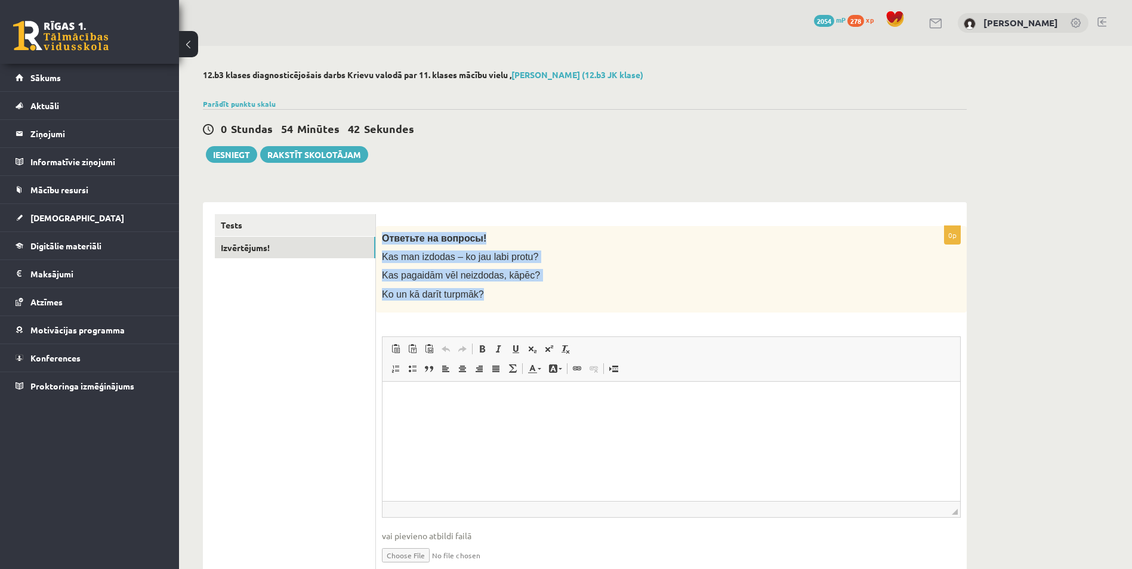
drag, startPoint x: 383, startPoint y: 237, endPoint x: 476, endPoint y: 287, distance: 105.4
click at [476, 287] on div "Ответьте на вопросы! Kas man izdodas – ko jau labi protu? Kas pagaidām vēl neiz…" at bounding box center [671, 269] width 591 height 87
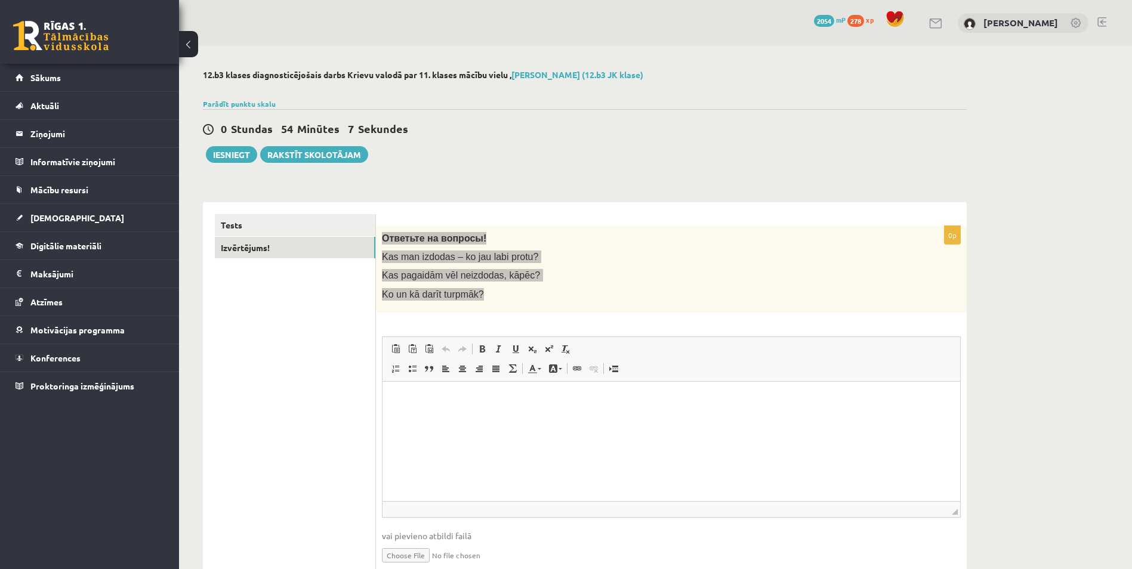
click at [454, 408] on html at bounding box center [672, 399] width 578 height 36
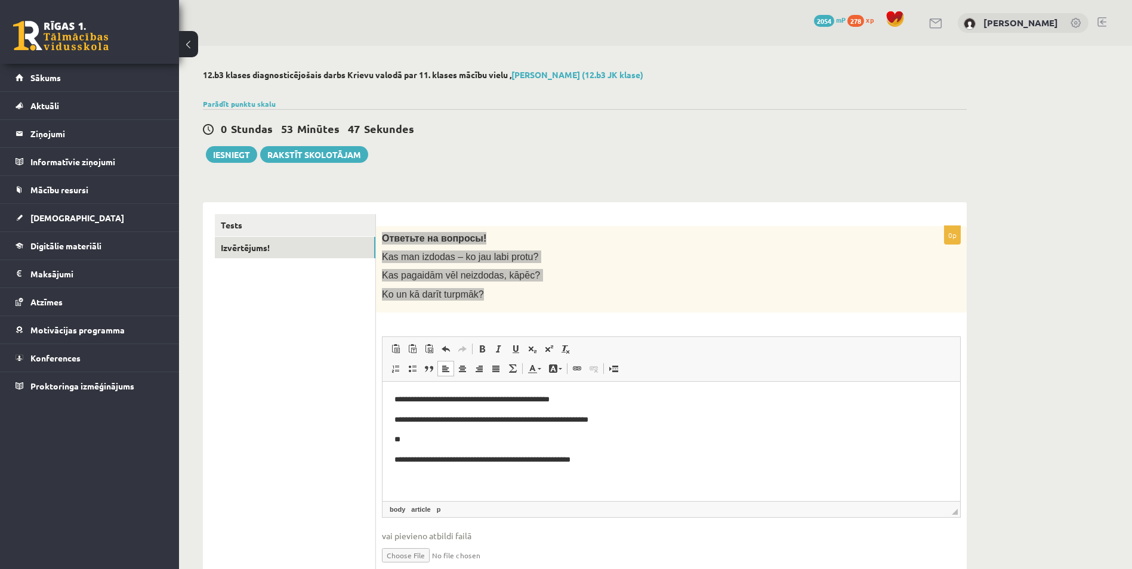
drag, startPoint x: 388, startPoint y: 461, endPoint x: 395, endPoint y: 457, distance: 7.5
click at [388, 461] on html "**********" at bounding box center [672, 429] width 578 height 97
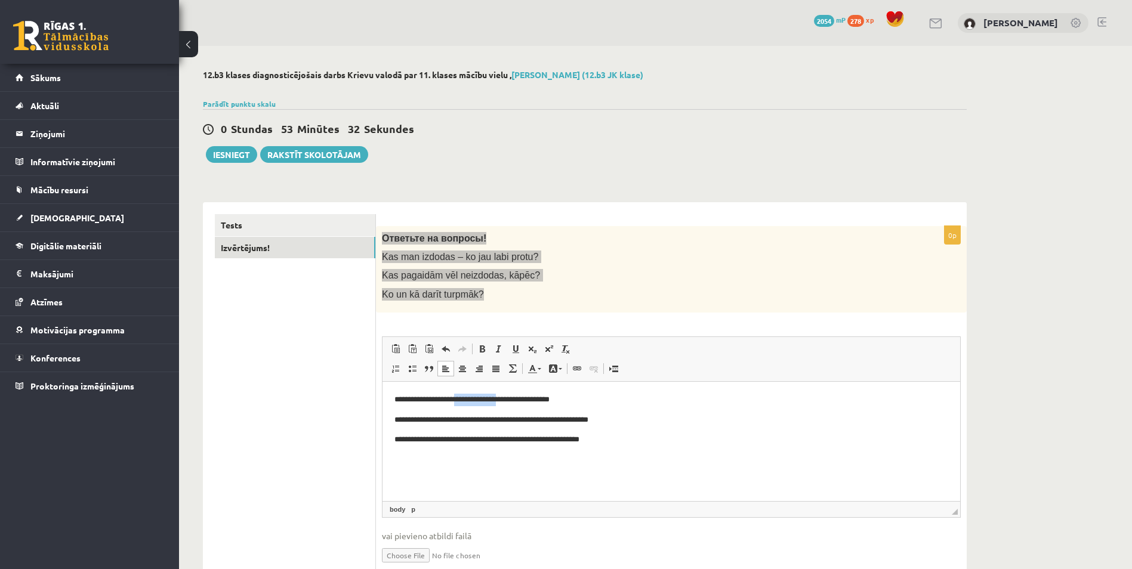
drag, startPoint x: 515, startPoint y: 397, endPoint x: 465, endPoint y: 397, distance: 50.1
click at [465, 397] on p "**********" at bounding box center [671, 399] width 554 height 13
click at [501, 438] on p "**********" at bounding box center [671, 439] width 554 height 13
click at [513, 439] on p "**********" at bounding box center [671, 439] width 554 height 13
click at [462, 436] on p "**********" at bounding box center [671, 439] width 554 height 13
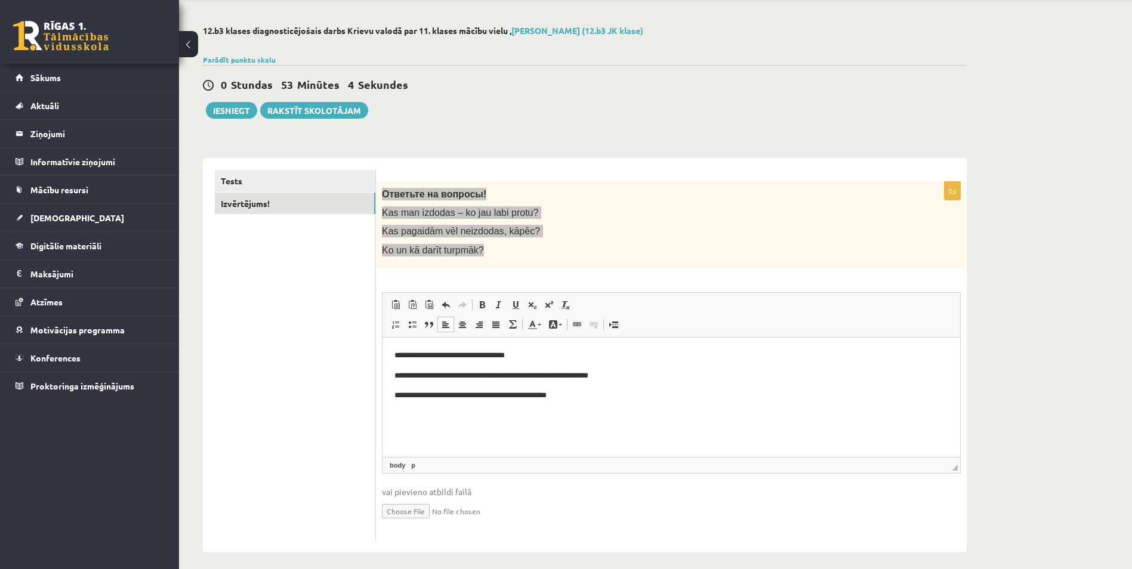
scroll to position [53, 0]
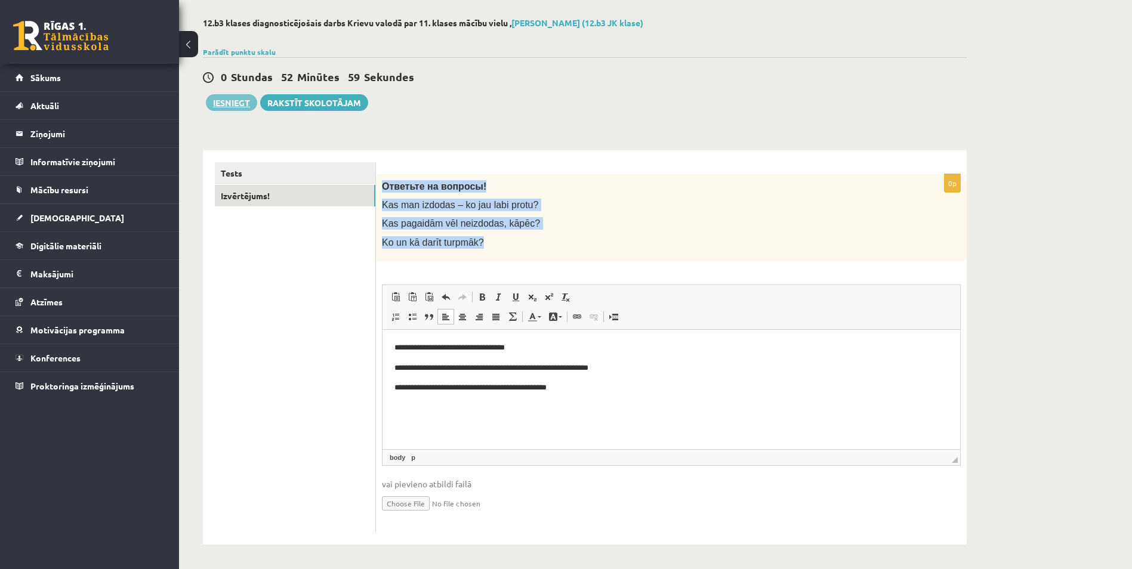
click at [247, 103] on button "Iesniegt" at bounding box center [231, 102] width 51 height 17
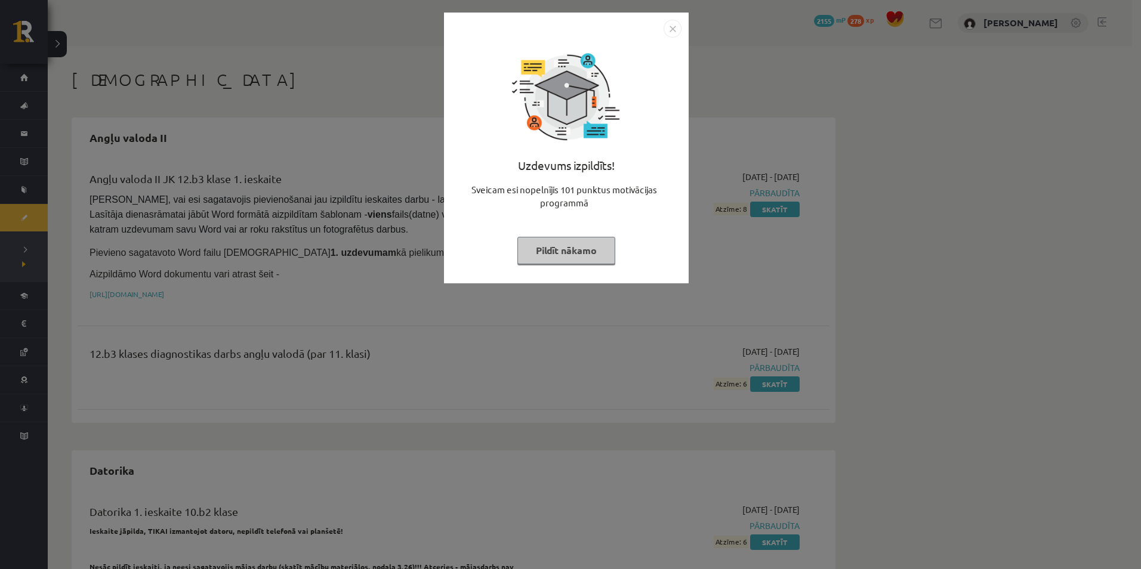
click at [675, 21] on img "Close" at bounding box center [673, 29] width 18 height 18
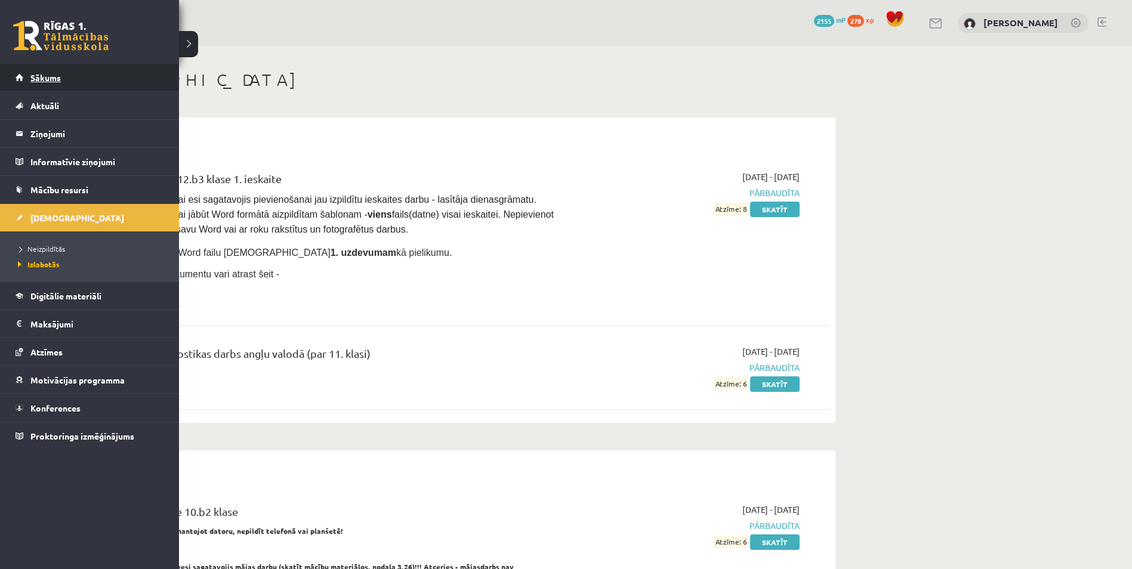
click at [42, 81] on span "Sākums" at bounding box center [45, 77] width 30 height 11
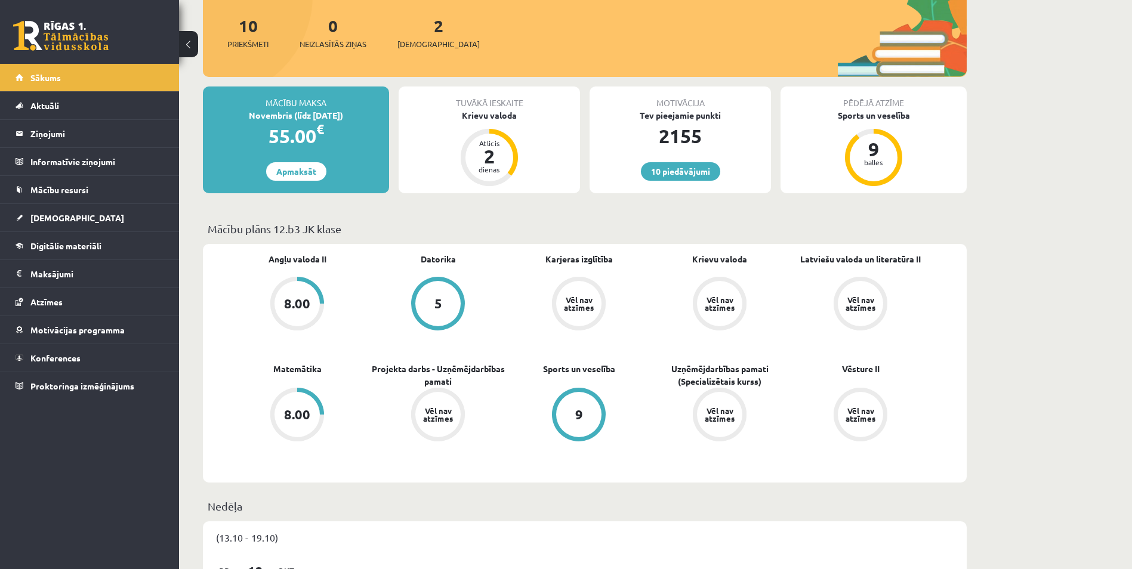
scroll to position [159, 0]
